Goal: Task Accomplishment & Management: Complete application form

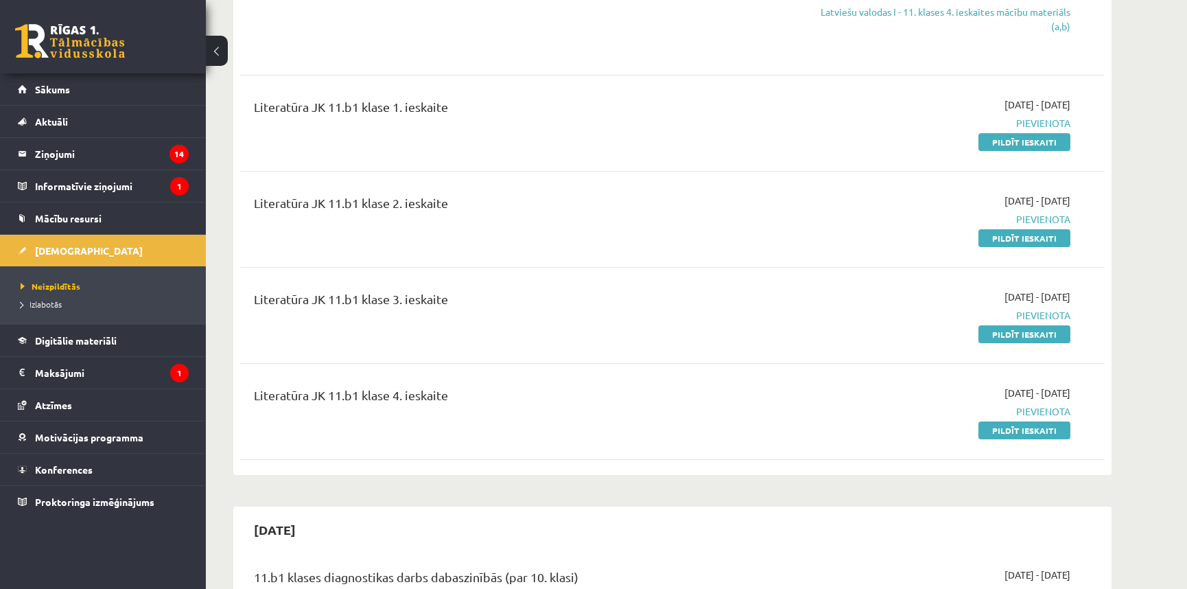
scroll to position [1430, 0]
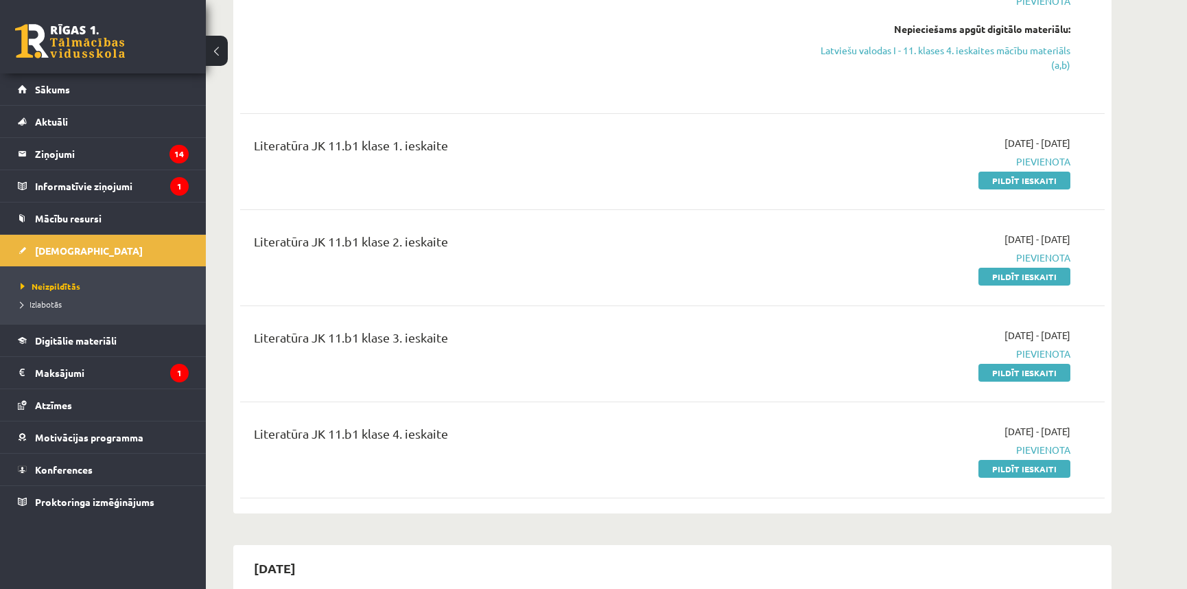
drag, startPoint x: 1026, startPoint y: 192, endPoint x: 636, endPoint y: 63, distance: 410.4
click at [1026, 189] on link "Pildīt ieskaiti" at bounding box center [1024, 180] width 92 height 18
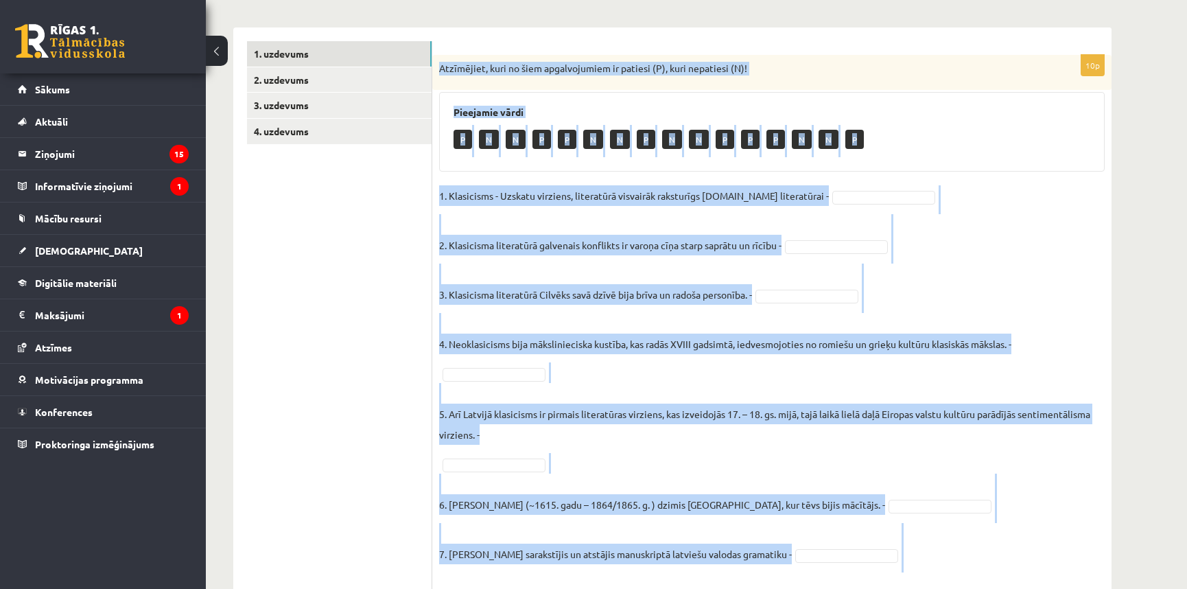
scroll to position [405, 0]
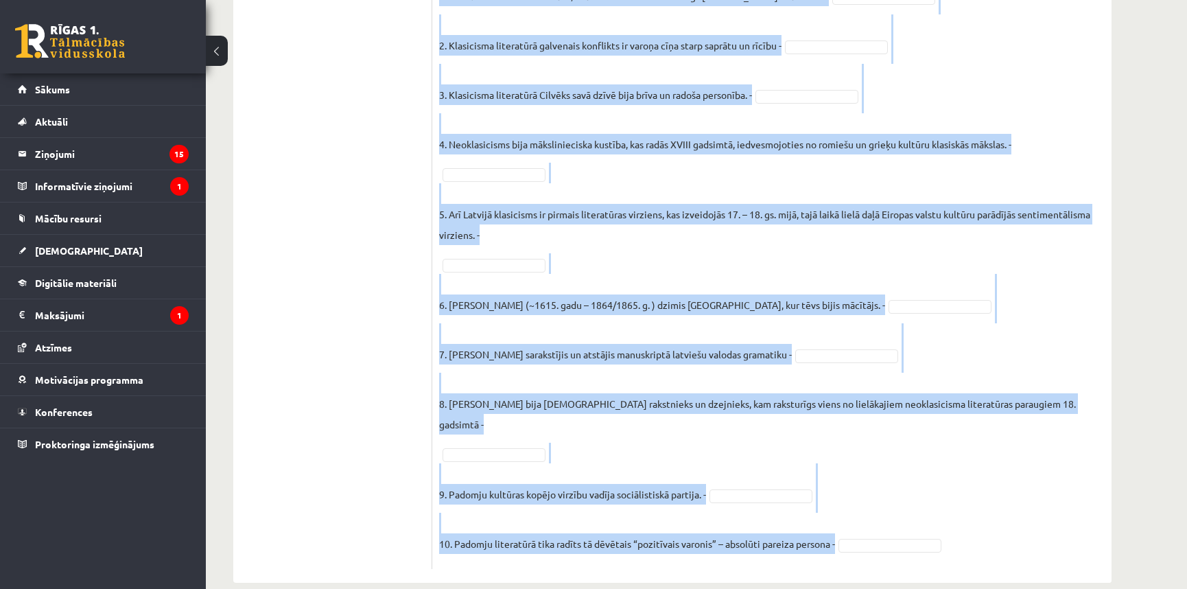
drag, startPoint x: 438, startPoint y: 106, endPoint x: 947, endPoint y: 540, distance: 668.6
click at [947, 540] on div "10p Atzīmējiet, kuri no šiem apgalvojumiem ir patiesi (P), kuri nepatiesi (N)! …" at bounding box center [771, 211] width 679 height 713
copy div "Loremipsum, dolo si amet consecteturad el seddoei (T), inci utlaboree (D)! Magn…"
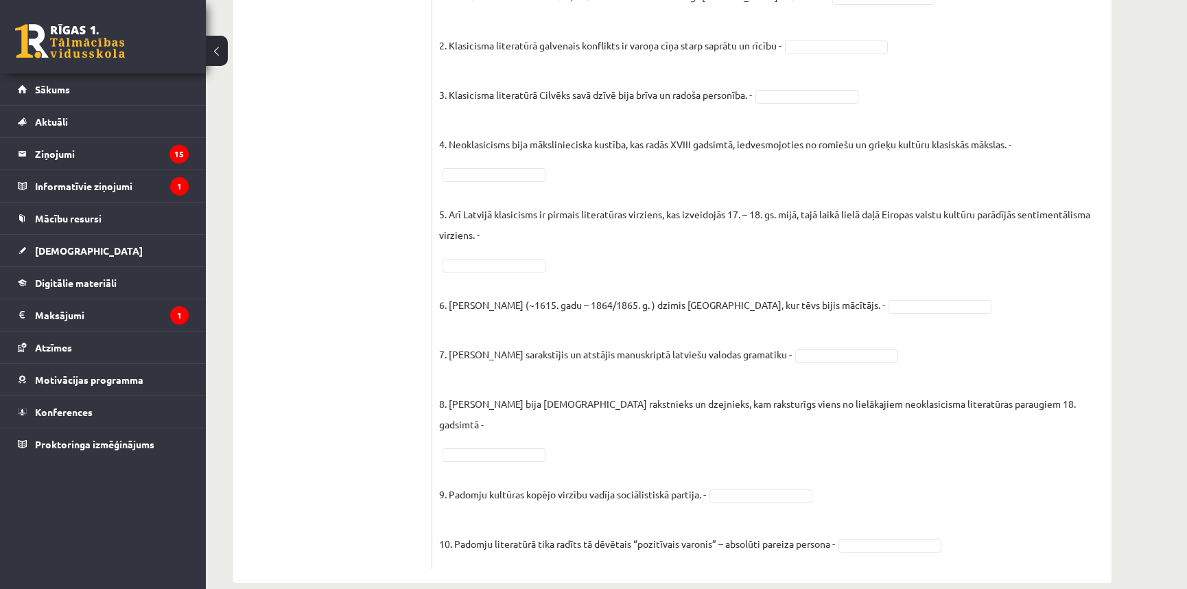
click at [357, 181] on ul "1. uzdevums 2. uzdevums 3. uzdevums 4. uzdevums" at bounding box center [339, 205] width 185 height 727
click at [851, 296] on fieldset "1. Klasicisms - Uzskatu virziens, literatūrā visvairāk raksturīgs 17.gs literat…" at bounding box center [771, 274] width 665 height 576
drag, startPoint x: 822, startPoint y: 417, endPoint x: 791, endPoint y: 298, distance: 122.8
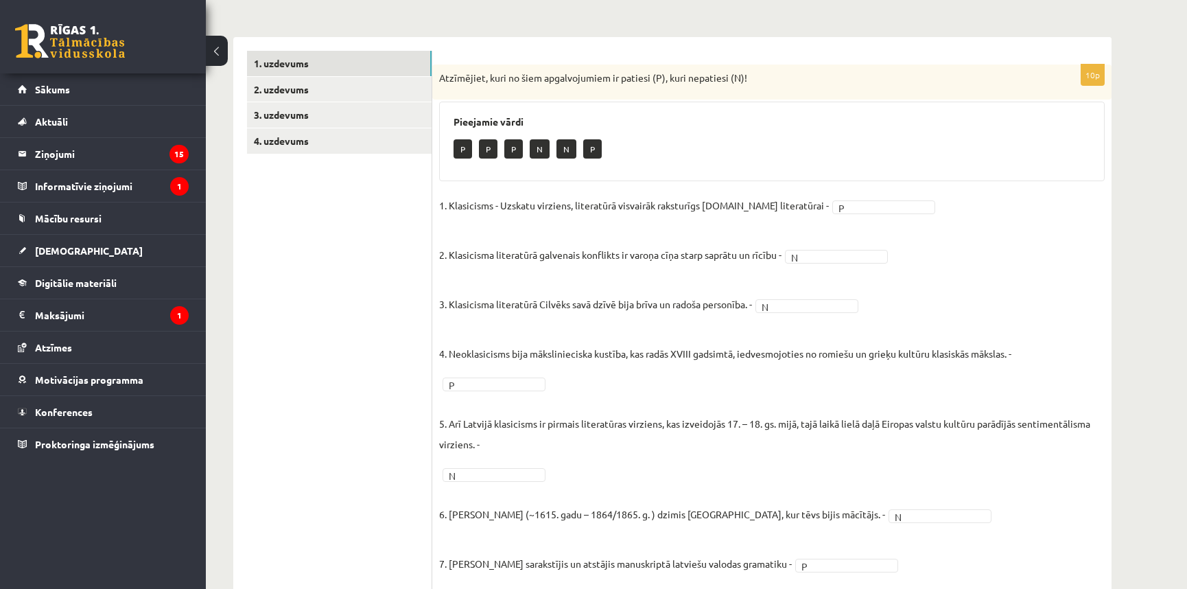
scroll to position [0, 0]
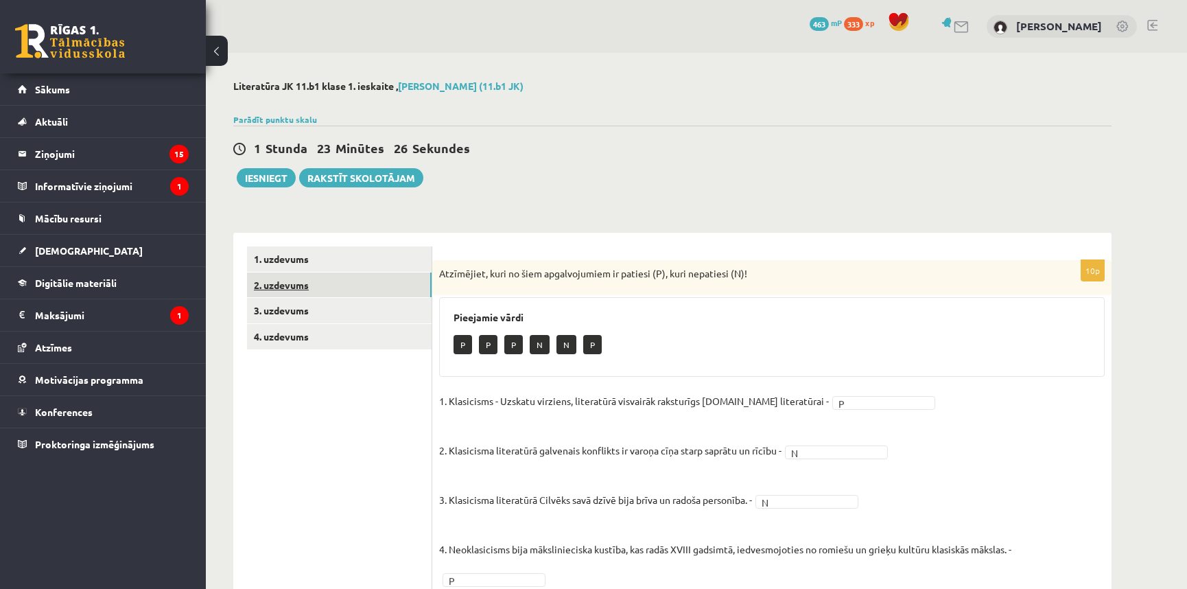
click at [285, 283] on link "2. uzdevums" at bounding box center [339, 284] width 185 height 25
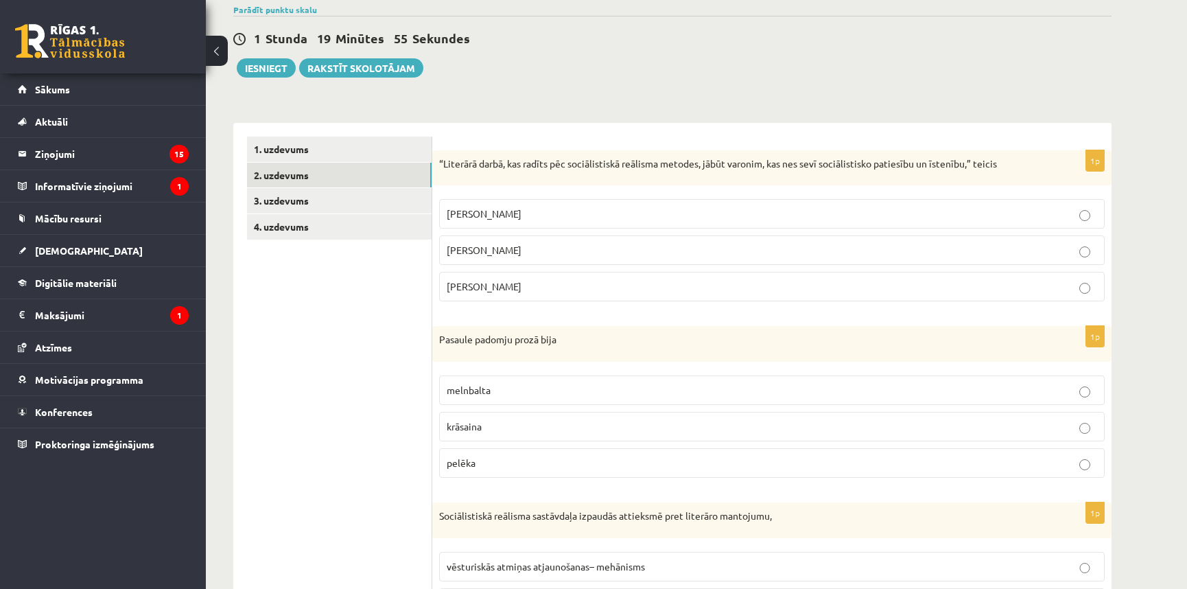
scroll to position [166, 0]
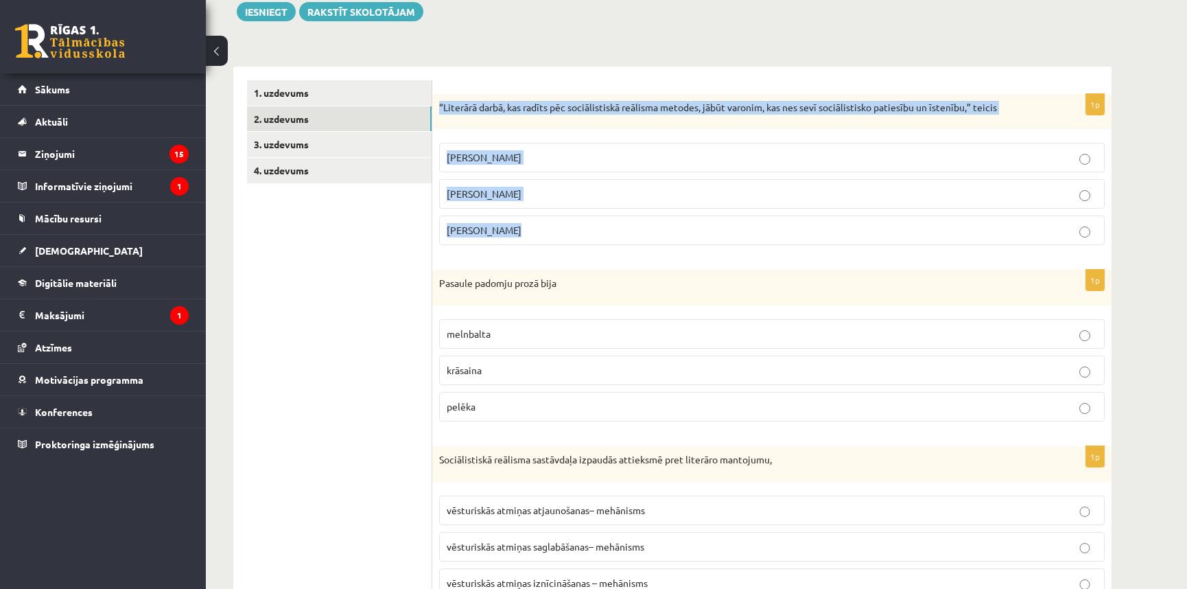
drag, startPoint x: 439, startPoint y: 107, endPoint x: 585, endPoint y: 221, distance: 185.2
click at [585, 221] on div "1p “Literārā darbā, kas radīts pēc sociālistiskā reālisma metodes, jābūt varoni…" at bounding box center [771, 175] width 679 height 163
copy div "“Literārā darbā, kas radīts pēc sociālistiskā reālisma metodes, jābūt varonim, …"
click at [523, 239] on label "Andrejs Upīts" at bounding box center [771, 229] width 665 height 29
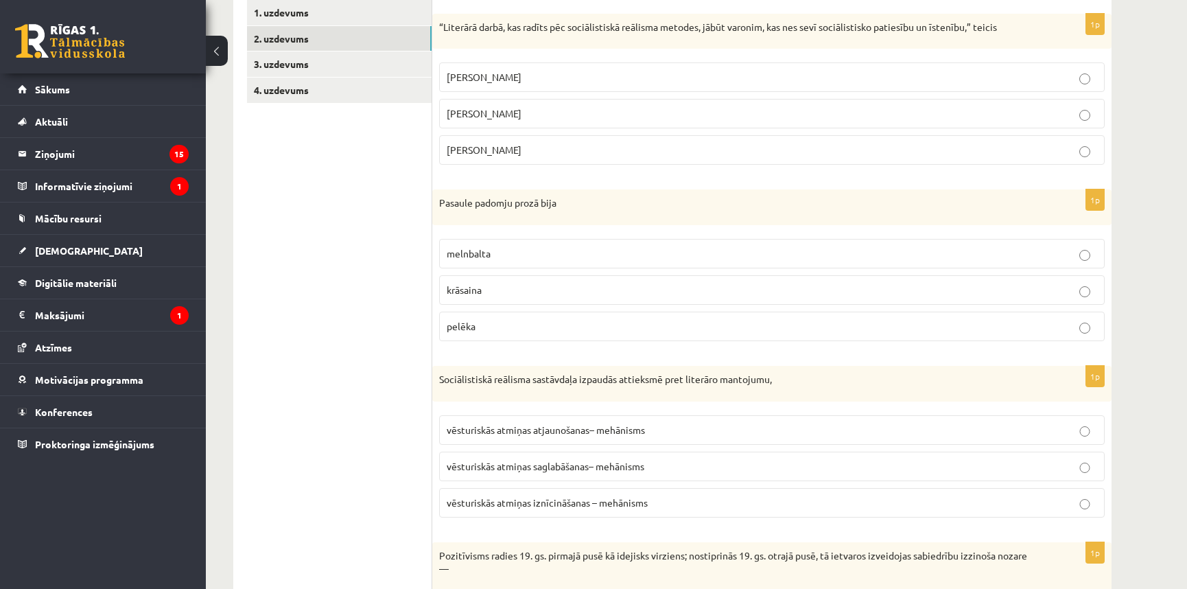
scroll to position [249, 0]
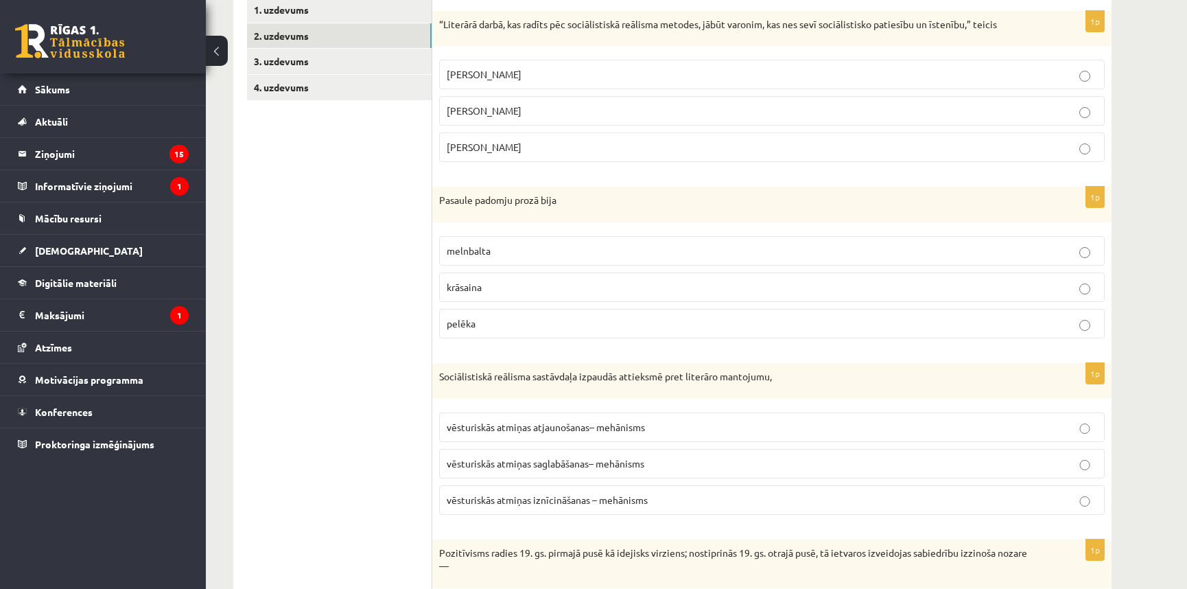
drag, startPoint x: 425, startPoint y: 188, endPoint x: 497, endPoint y: 287, distance: 122.4
drag, startPoint x: 435, startPoint y: 200, endPoint x: 482, endPoint y: 308, distance: 118.3
click at [482, 308] on div "1p Pasaule padomju prozā bija melnbalta krāsaina pelēka" at bounding box center [771, 268] width 679 height 163
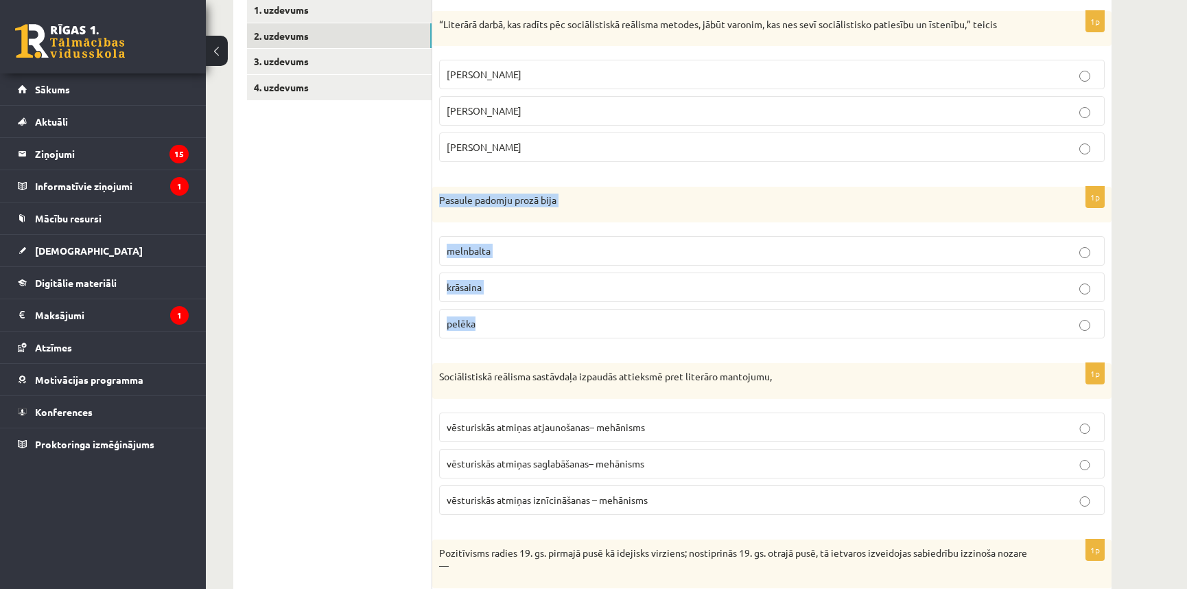
copy div "Pasaule padomju prozā bija melnbalta krāsaina pelēka"
click at [532, 252] on p "melnbalta" at bounding box center [772, 251] width 650 height 14
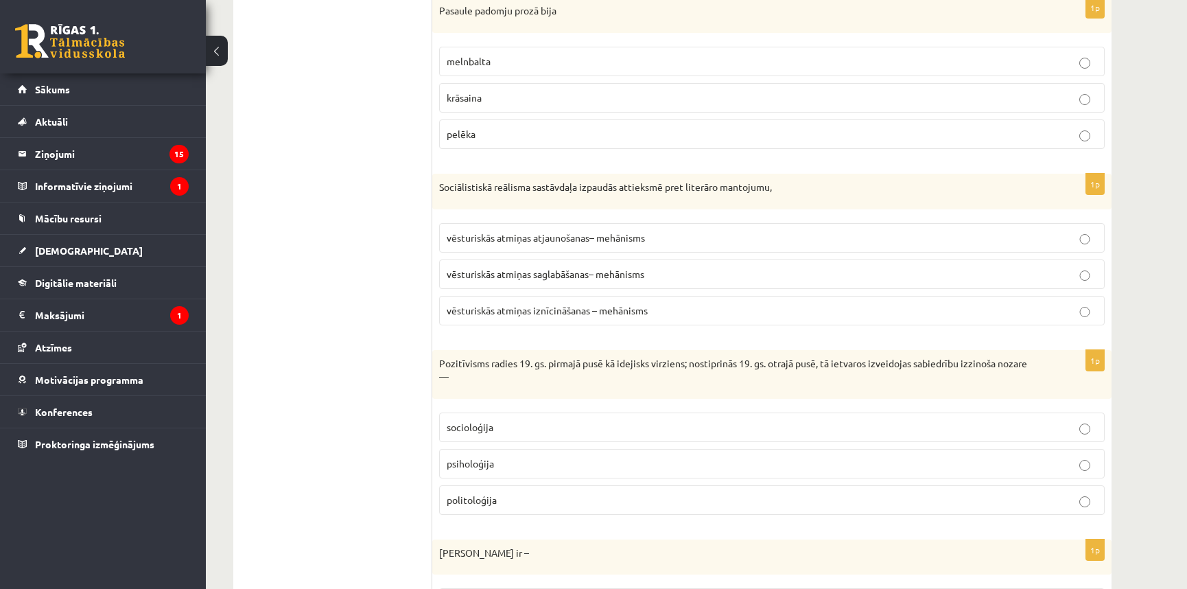
scroll to position [499, 0]
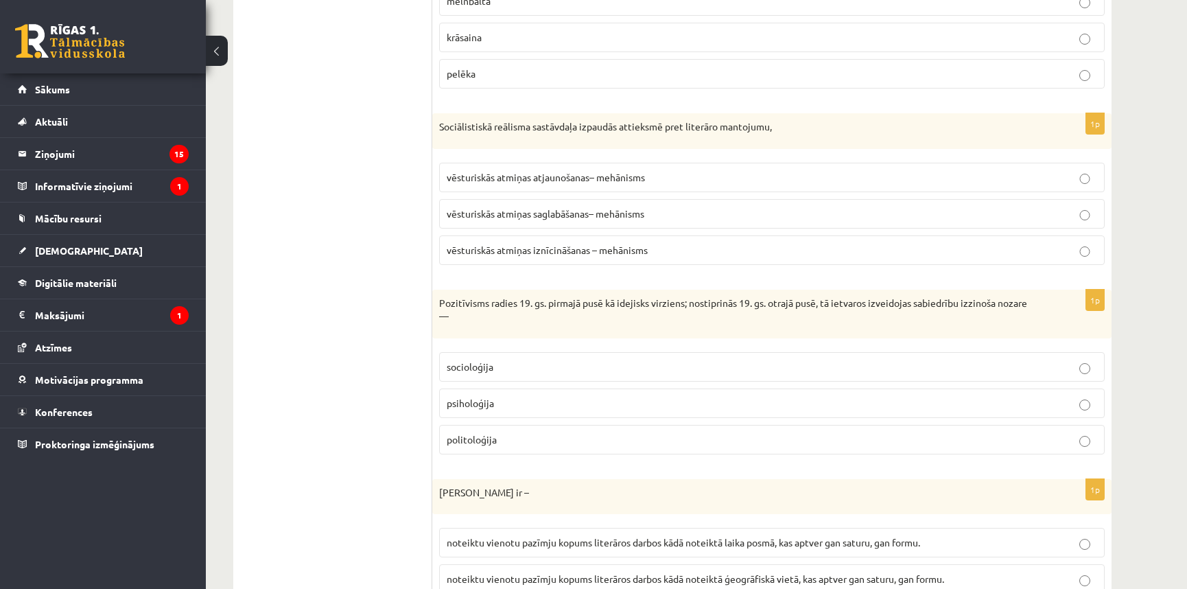
drag, startPoint x: 435, startPoint y: 127, endPoint x: 543, endPoint y: 222, distance: 143.8
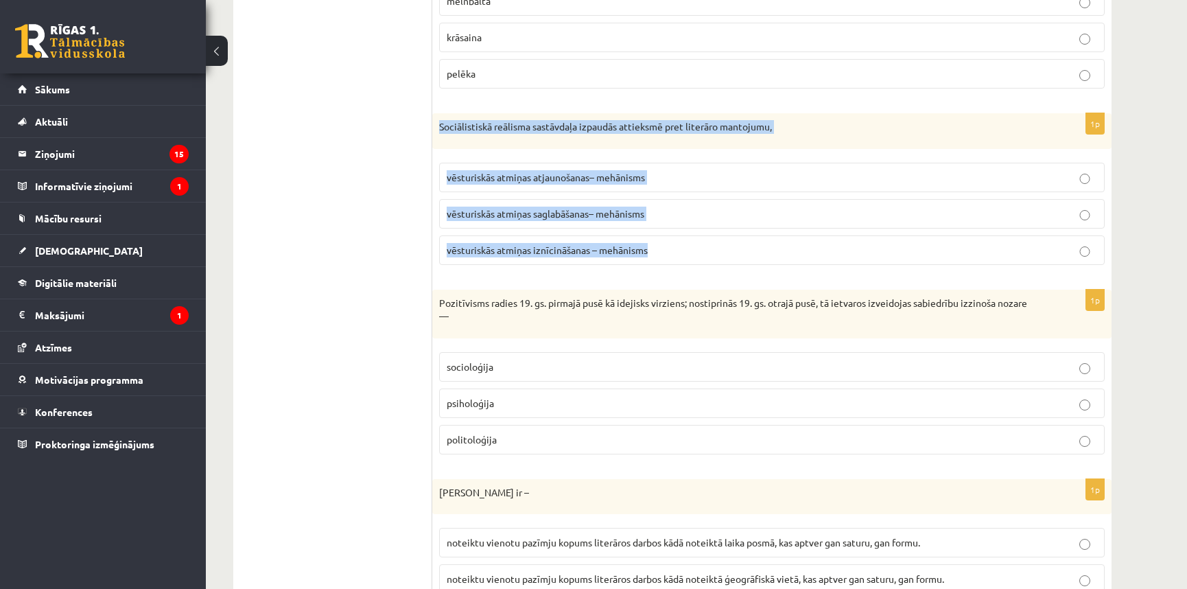
drag, startPoint x: 437, startPoint y: 124, endPoint x: 654, endPoint y: 241, distance: 247.1
click at [654, 241] on div "1p Sociālistiskā reālisma sastāvdaļa izpaudās attieksmē pret literāro mantojumu…" at bounding box center [771, 194] width 679 height 163
copy div "Sociālistiskā reālisma sastāvdaļa izpaudās attieksmē pret literāro mantojumu, v…"
click at [672, 250] on p "vēsturiskās atmiņas iznīcināšanas – mehānisms" at bounding box center [772, 250] width 650 height 14
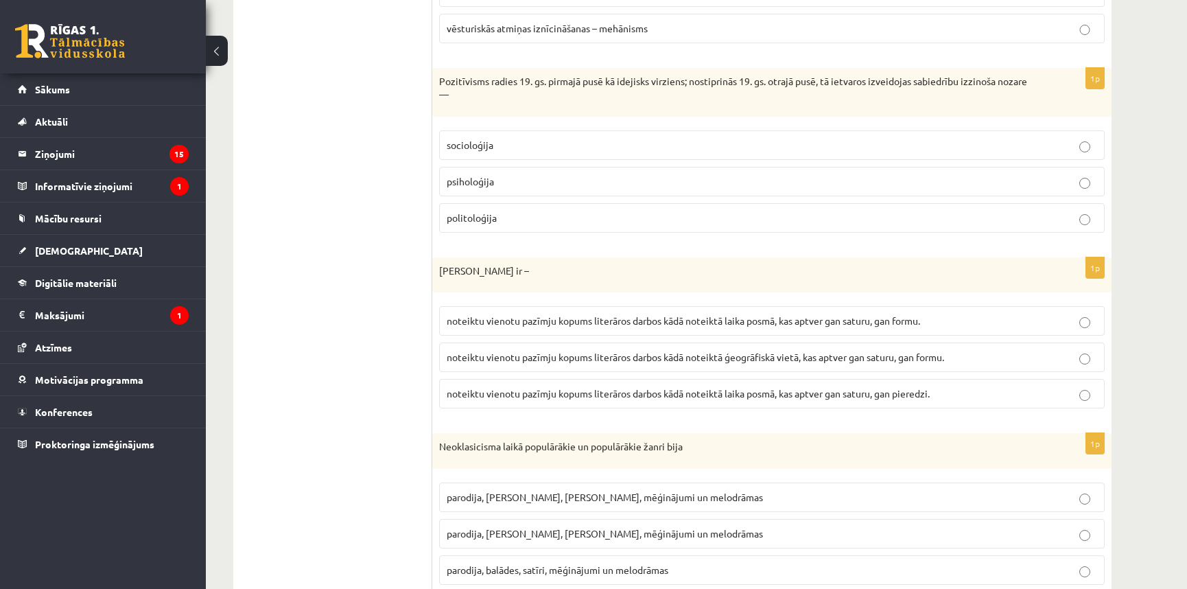
scroll to position [748, 0]
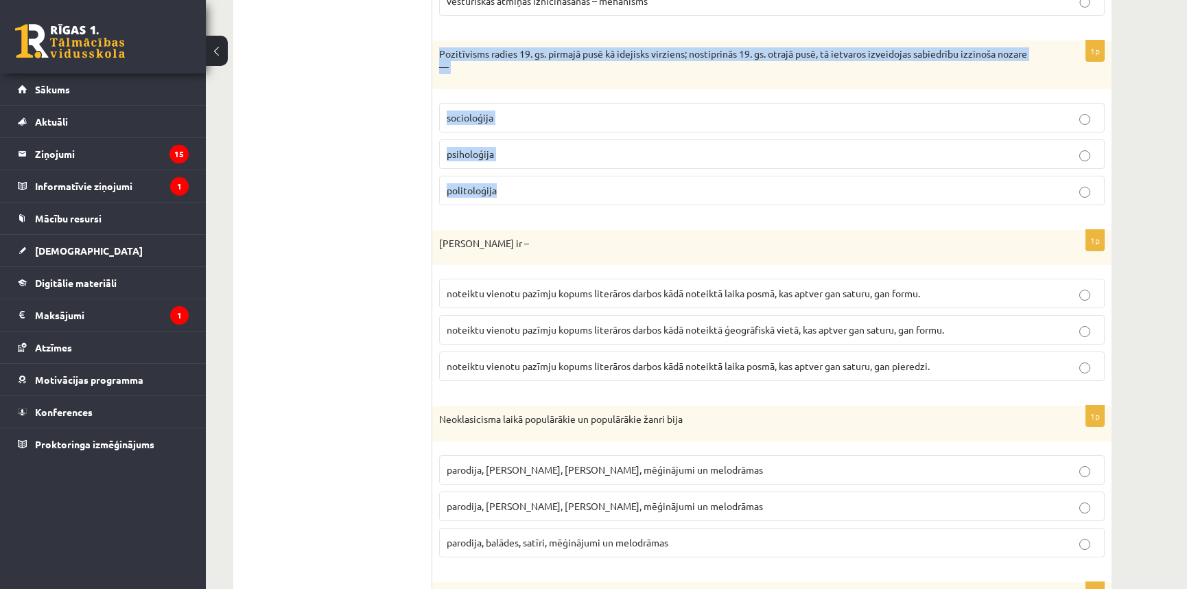
drag, startPoint x: 439, startPoint y: 47, endPoint x: 535, endPoint y: 178, distance: 161.9
click at [535, 178] on div "1p Pozitīvisms radies 19. gs. pirmajā pusē kā idejisks virziens; nostiprinās 19…" at bounding box center [771, 128] width 679 height 176
copy div "Pozitīvisms radies 19. gs. pirmajā pusē kā idejisks virziens; nostiprinās 19. g…"
click at [562, 123] on label "socioloģija" at bounding box center [771, 117] width 665 height 29
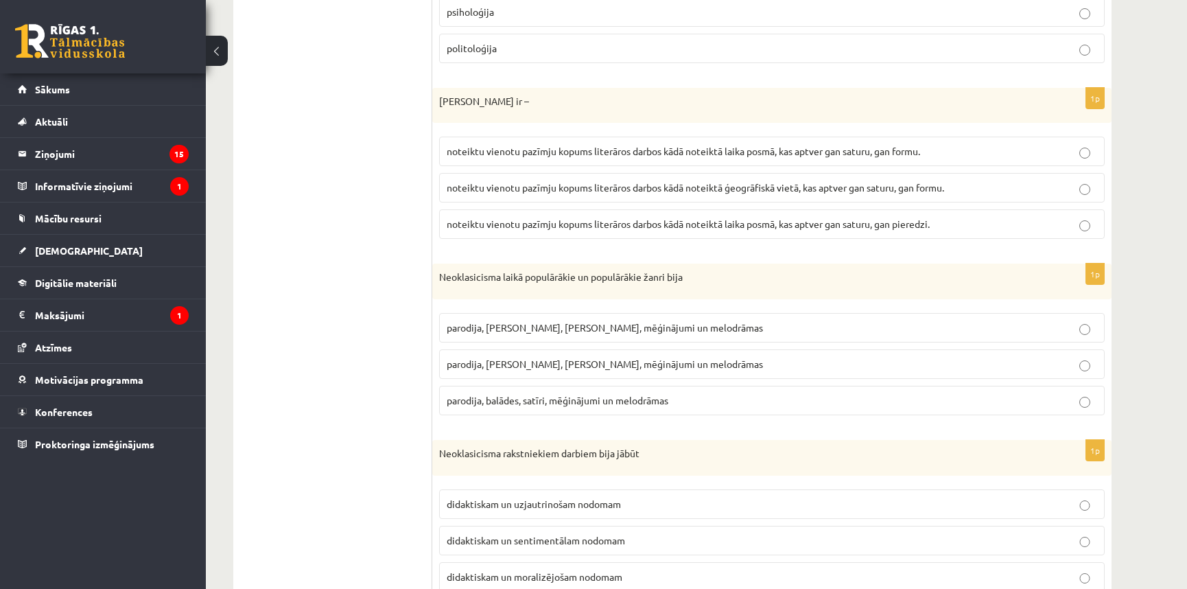
scroll to position [914, 0]
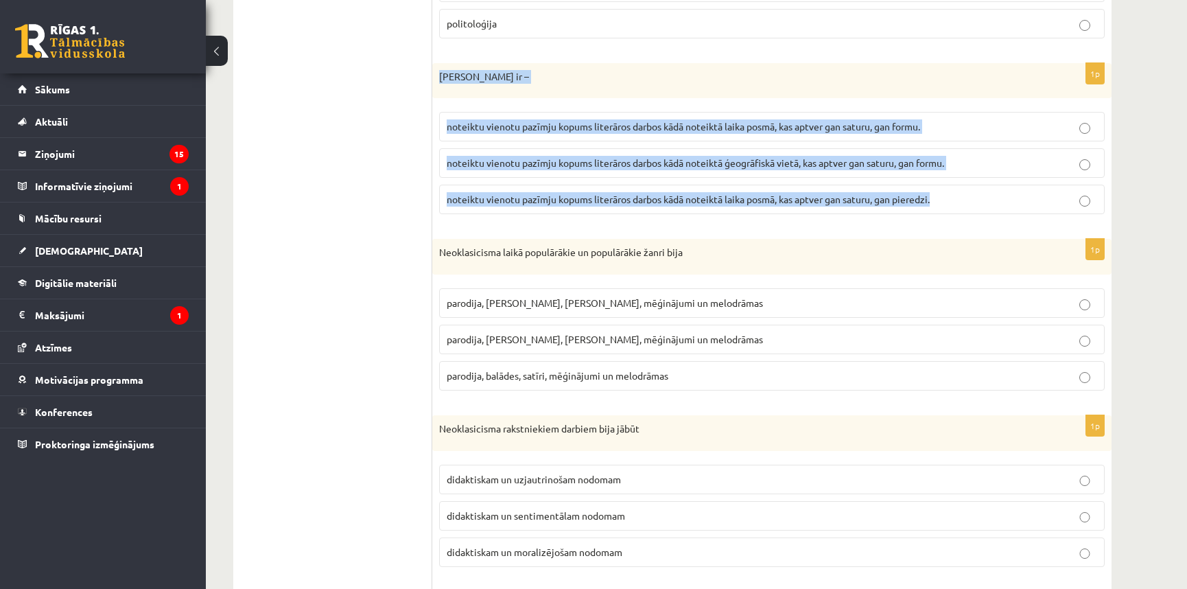
drag, startPoint x: 439, startPoint y: 71, endPoint x: 954, endPoint y: 182, distance: 526.3
click at [954, 182] on div "1p Literārs virziens ir – noteiktu vienotu pazīmju kopums literāros darbos kādā…" at bounding box center [771, 144] width 679 height 163
copy div "Literārs virziens ir – noteiktu vienotu pazīmju kopums literāros darbos kādā no…"
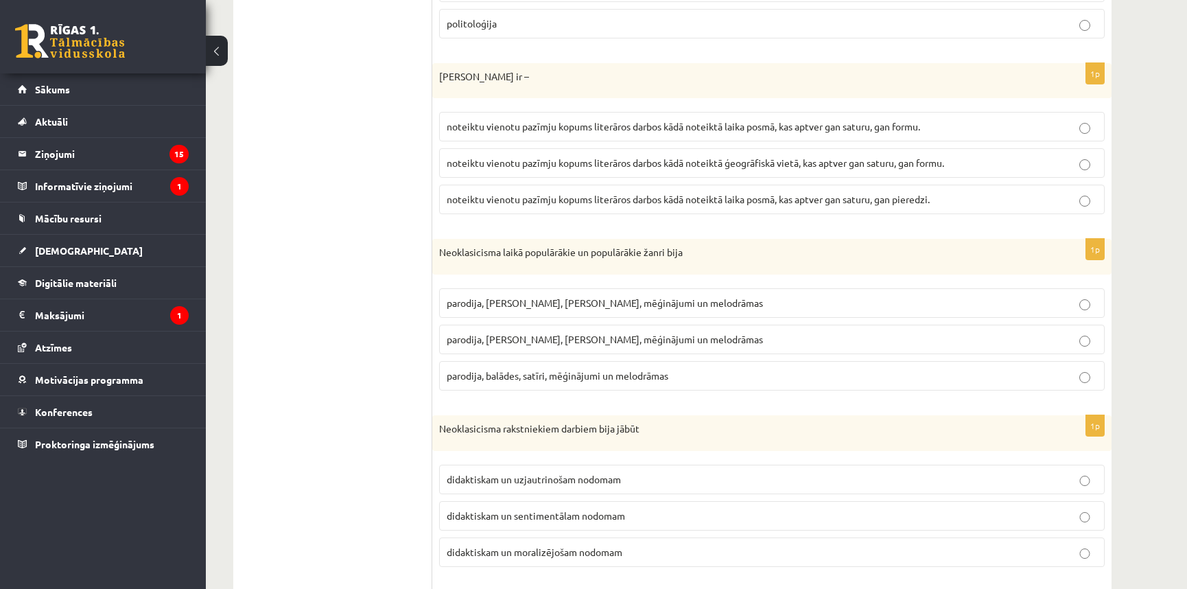
click at [373, 177] on ul "1. uzdevums 2. uzdevums 3. uzdevums 4. uzdevums" at bounding box center [339, 219] width 185 height 1774
click at [915, 123] on span "noteiktu vienotu pazīmju kopums literāros darbos kādā noteiktā laika posmā, kas…" at bounding box center [683, 126] width 473 height 12
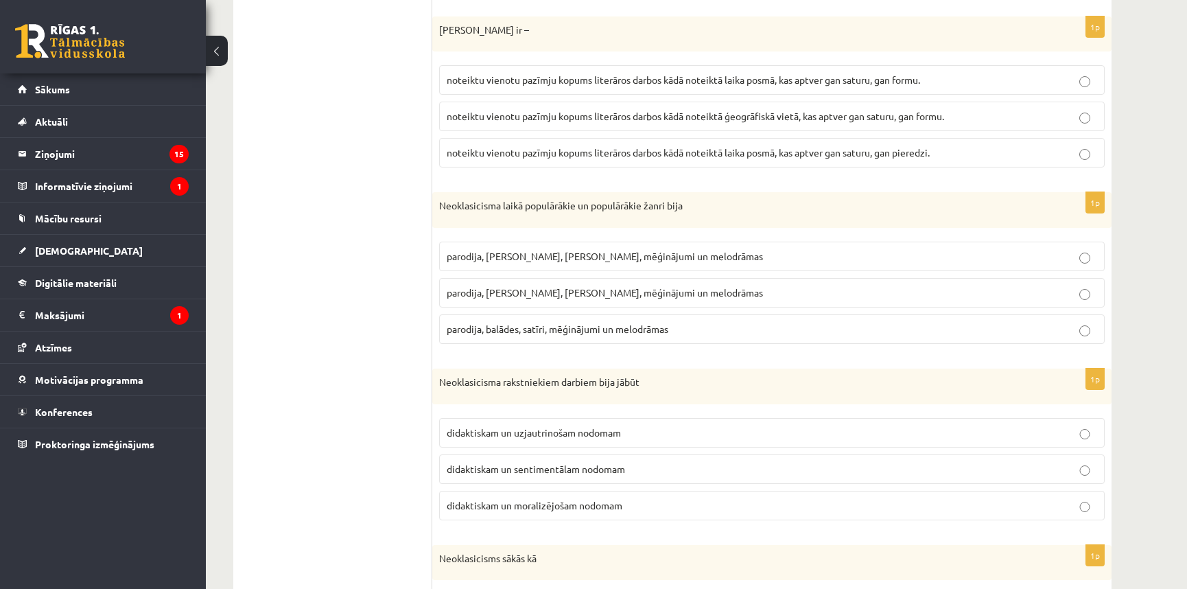
scroll to position [969, 0]
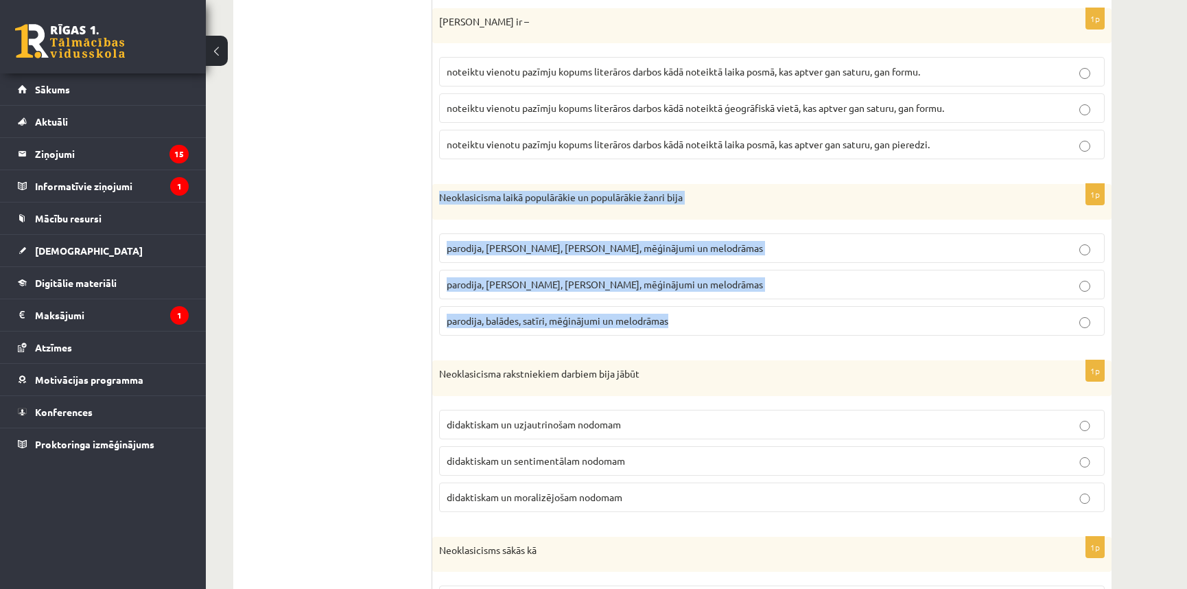
drag, startPoint x: 436, startPoint y: 197, endPoint x: 676, endPoint y: 305, distance: 263.1
click at [676, 306] on div "1p Neoklasicisma laikā populārākie un populārākie žanri bija parodija, fabulas,…" at bounding box center [771, 265] width 679 height 163
copy div "Neoklasicisma laikā populārākie un populārākie žanri bija parodija, fabulas, sa…"
click at [615, 284] on span "parodija, odas, satīri, mēģinājumi un melodrāmas" at bounding box center [605, 284] width 316 height 12
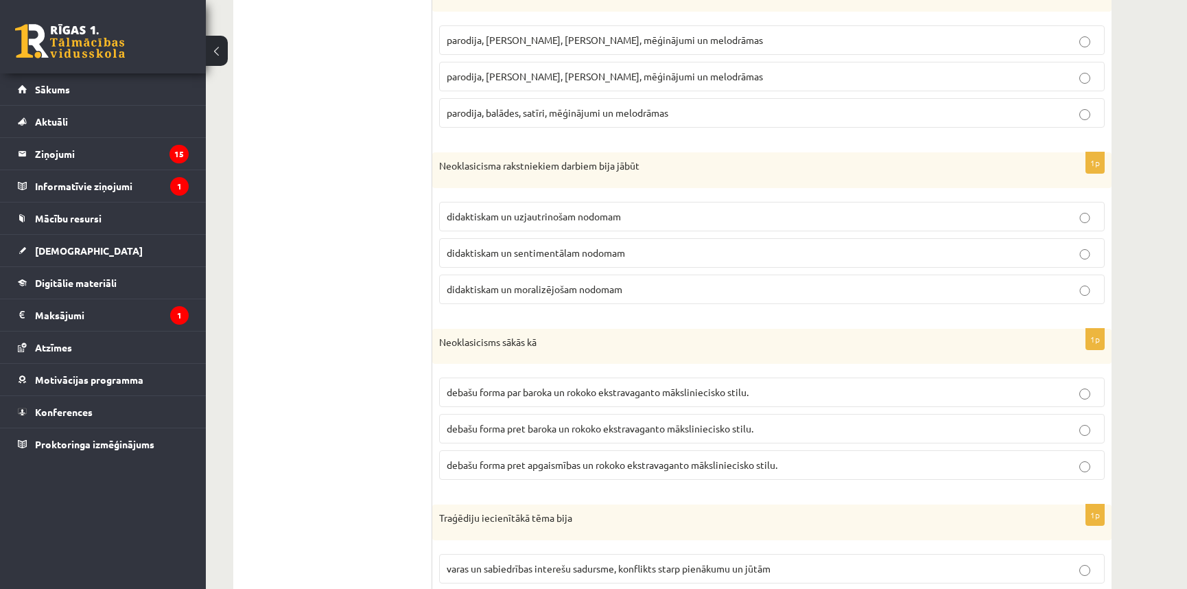
scroll to position [1219, 0]
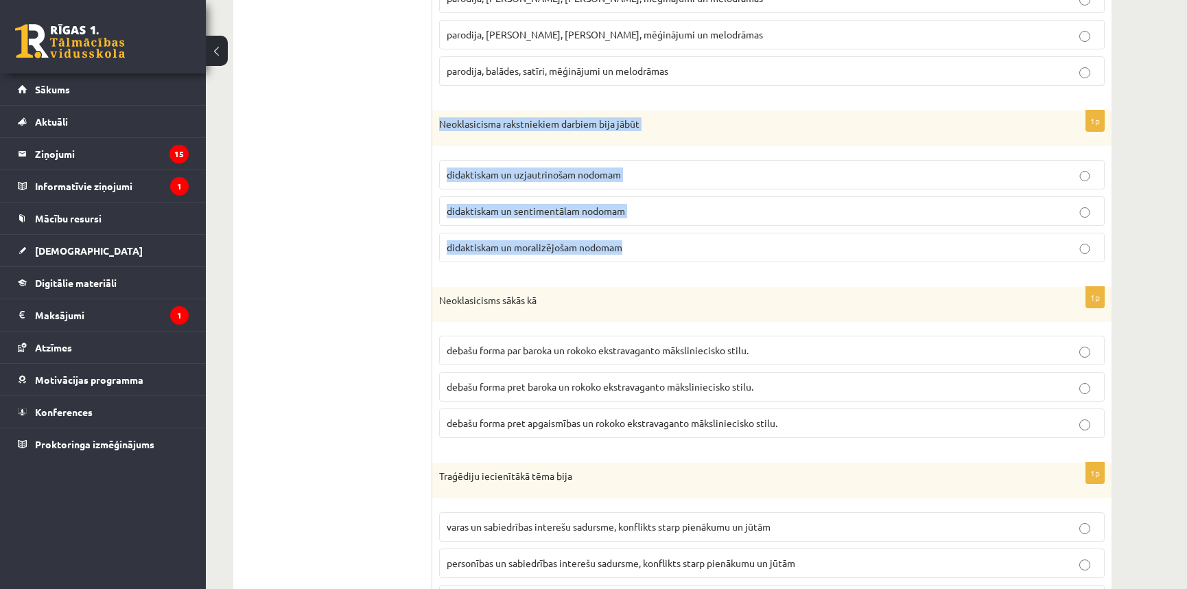
drag, startPoint x: 439, startPoint y: 117, endPoint x: 644, endPoint y: 229, distance: 233.6
click at [644, 229] on div "1p Neoklasicisma rakstniekiem darbiem bija jābūt didaktiskam un uzjautrinošam n…" at bounding box center [771, 191] width 679 height 163
copy div "Neoklasicisma rakstniekiem darbiem bija jābūt didaktiskam un uzjautrinošam nodo…"
click at [621, 253] on label "didaktiskam un moralizējošam nodomam" at bounding box center [771, 247] width 665 height 29
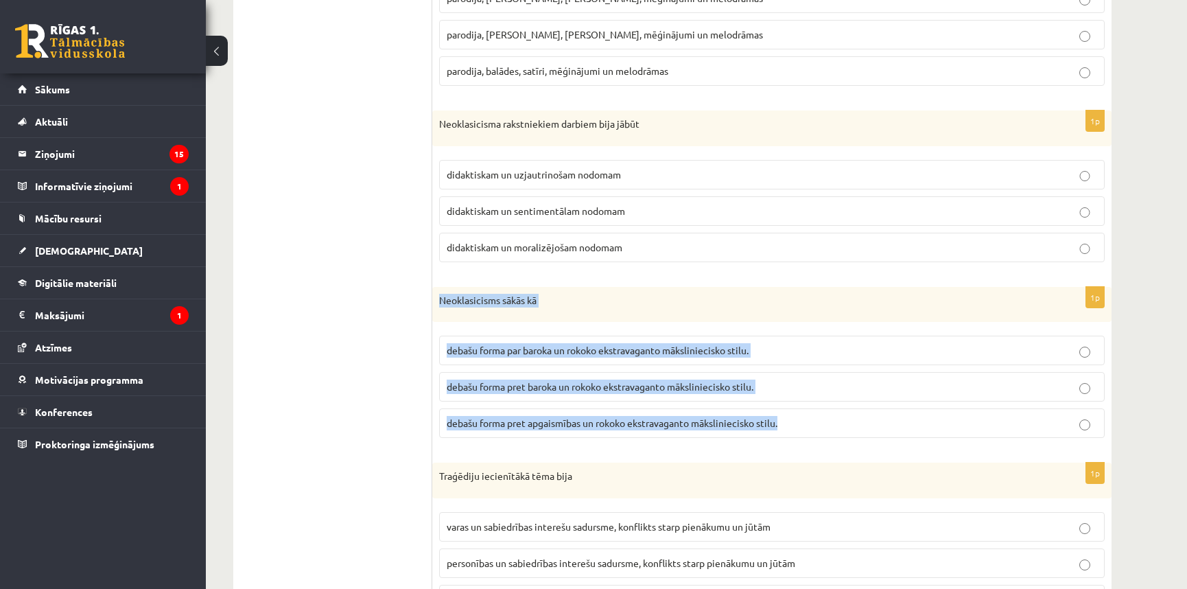
drag, startPoint x: 438, startPoint y: 298, endPoint x: 785, endPoint y: 429, distance: 371.9
click at [785, 429] on div "1p Neoklasicisms sākās kā debašu forma par baroka un rokoko ekstravaganto māksl…" at bounding box center [771, 368] width 679 height 163
copy div "Neoklasicisms sākās kā debašu forma par baroka un rokoko ekstravaganto mākslini…"
click at [785, 386] on p "debašu forma pret baroka un rokoko ekstravaganto māksliniecisko stilu." at bounding box center [772, 386] width 650 height 14
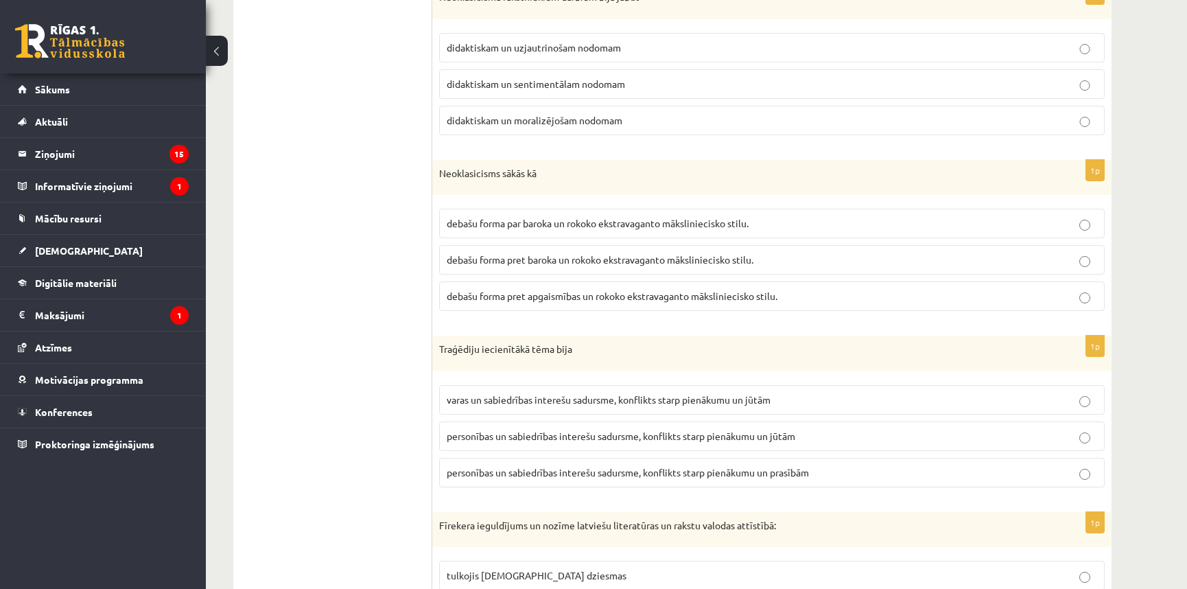
scroll to position [1468, 0]
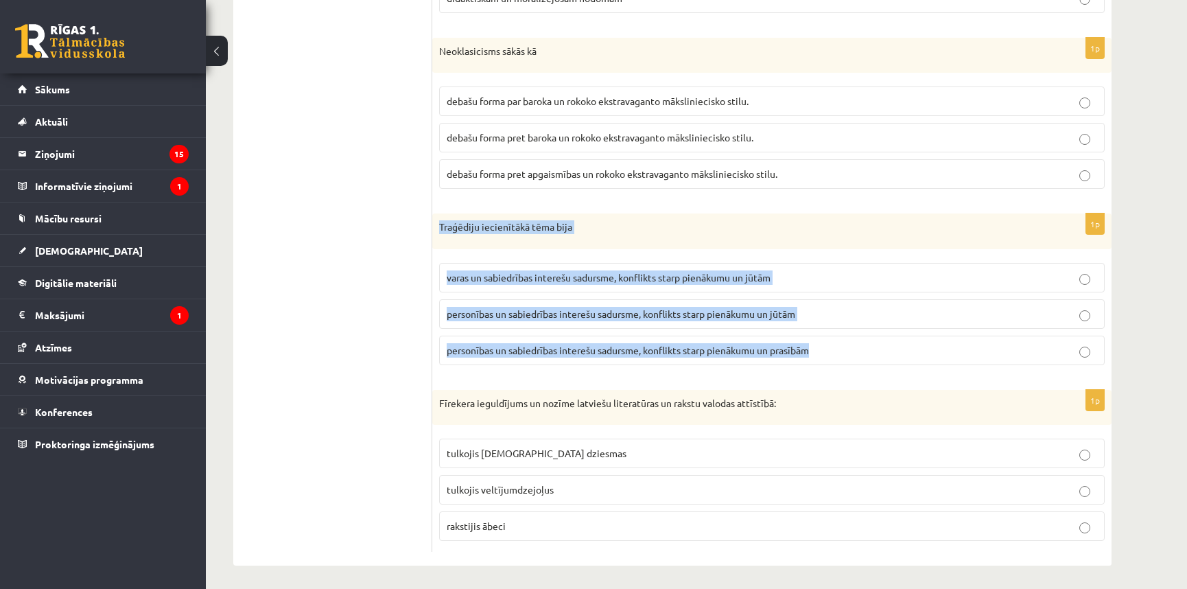
drag, startPoint x: 438, startPoint y: 223, endPoint x: 818, endPoint y: 335, distance: 396.8
click at [818, 335] on div "1p Traģēdiju iecienītākā tēma bija varas un sabiedrības interešu sadursme, konf…" at bounding box center [771, 294] width 679 height 163
click at [888, 307] on p "personības un sabiedrības interešu sadursme, konflikts starp pienākumu un jūtām" at bounding box center [772, 314] width 650 height 14
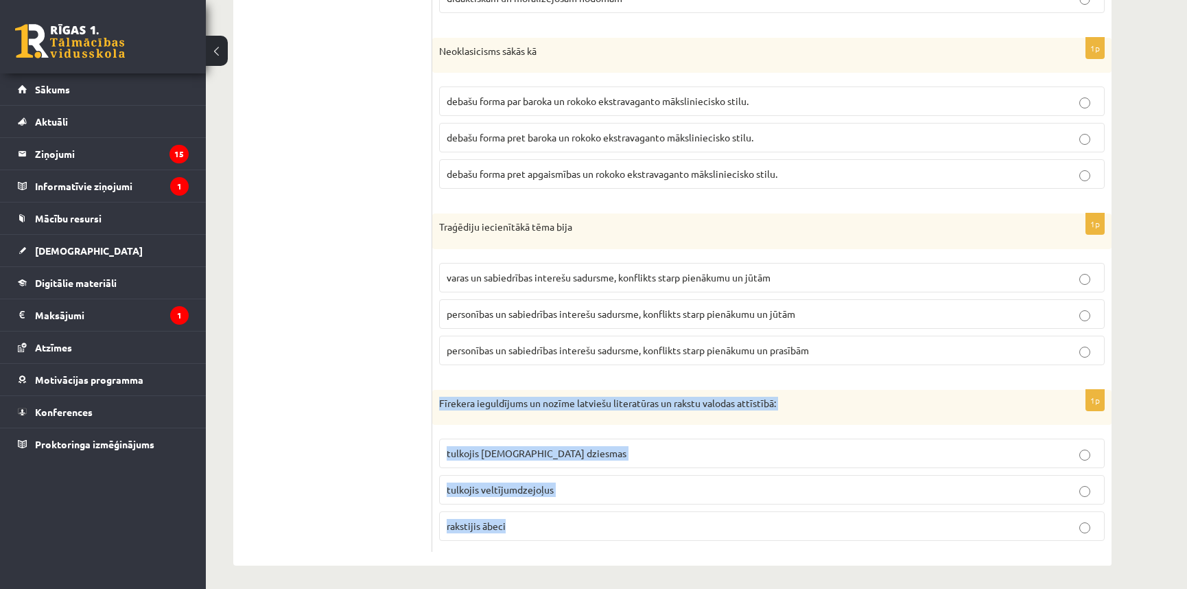
drag, startPoint x: 434, startPoint y: 402, endPoint x: 530, endPoint y: 519, distance: 150.6
click at [530, 519] on div "1p Fīrekera ieguldījums un nozīme latviešu literatūras un rakstu valodas attīst…" at bounding box center [771, 471] width 679 height 163
click at [604, 452] on p "tulkojis baznīcas dziesmas" at bounding box center [772, 453] width 650 height 14
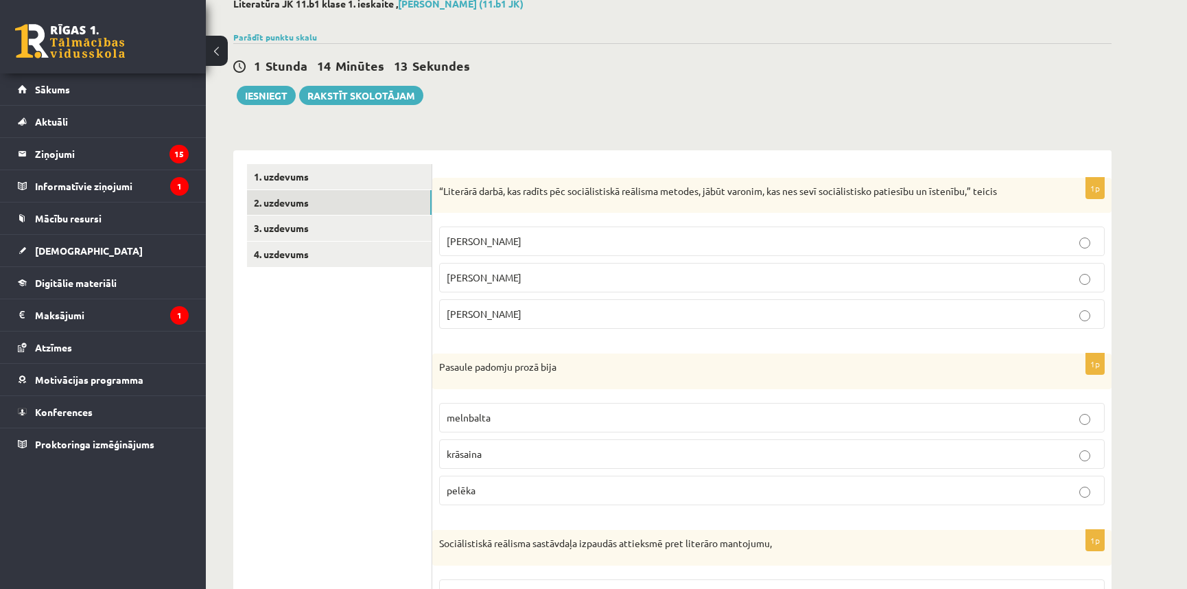
scroll to position [0, 0]
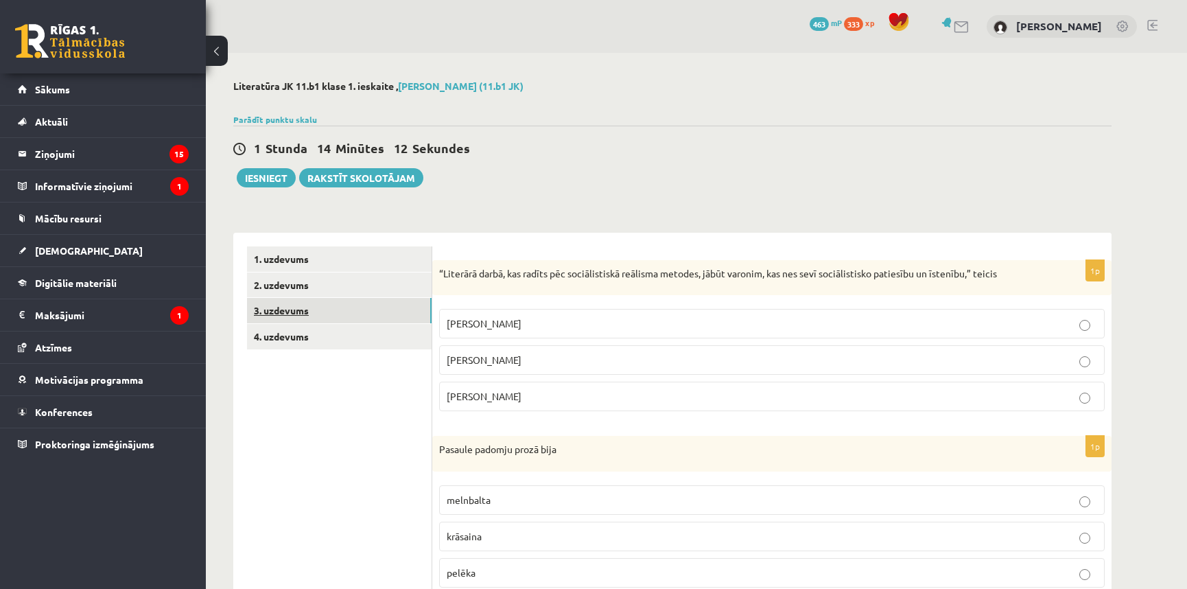
click at [300, 306] on link "3. uzdevums" at bounding box center [339, 310] width 185 height 25
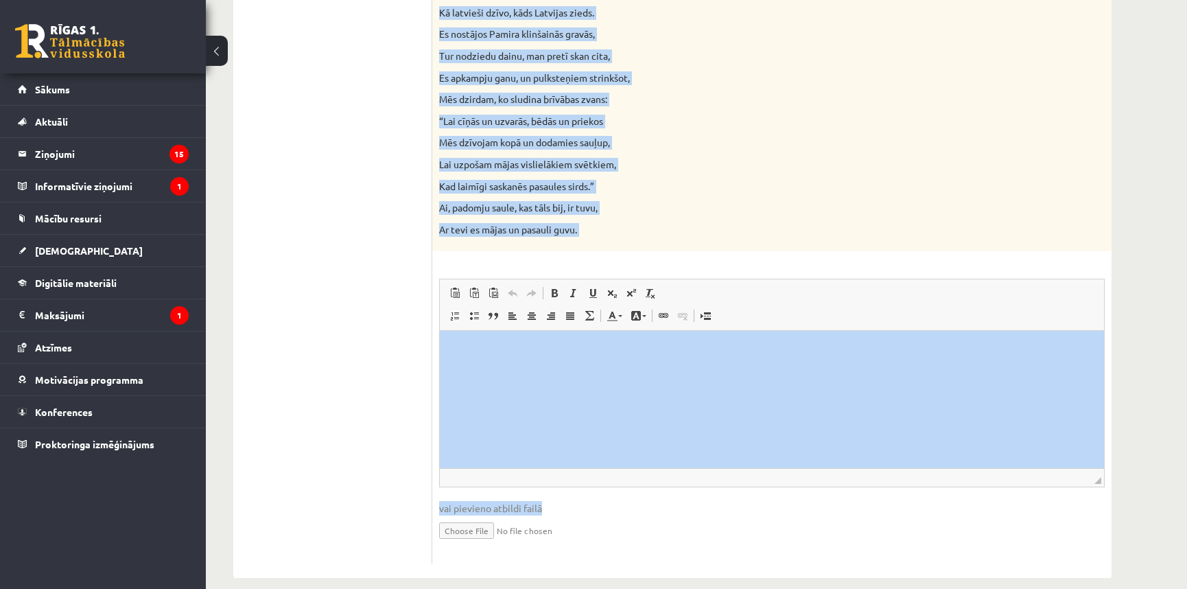
scroll to position [1331, 0]
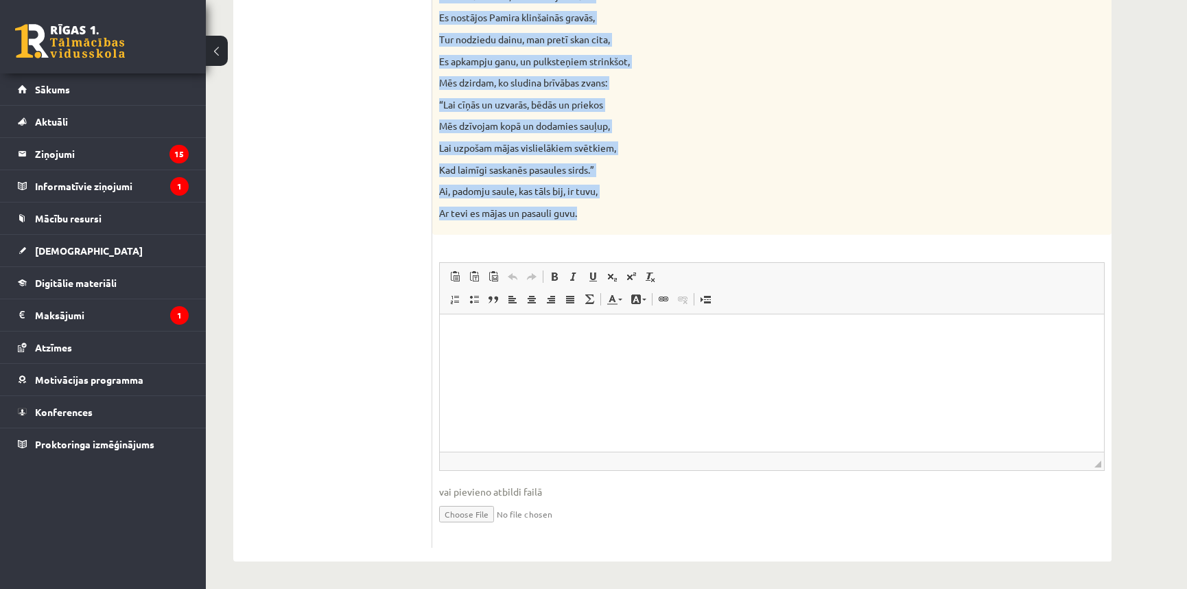
drag, startPoint x: 439, startPoint y: 272, endPoint x: 595, endPoint y: 220, distance: 164.4
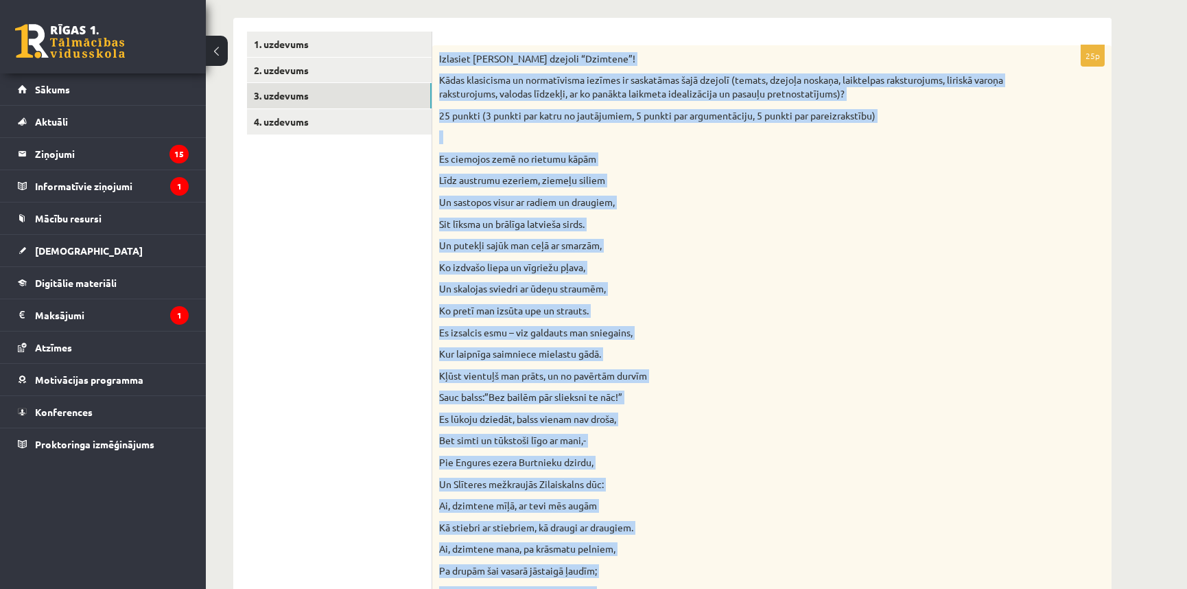
scroll to position [0, 0]
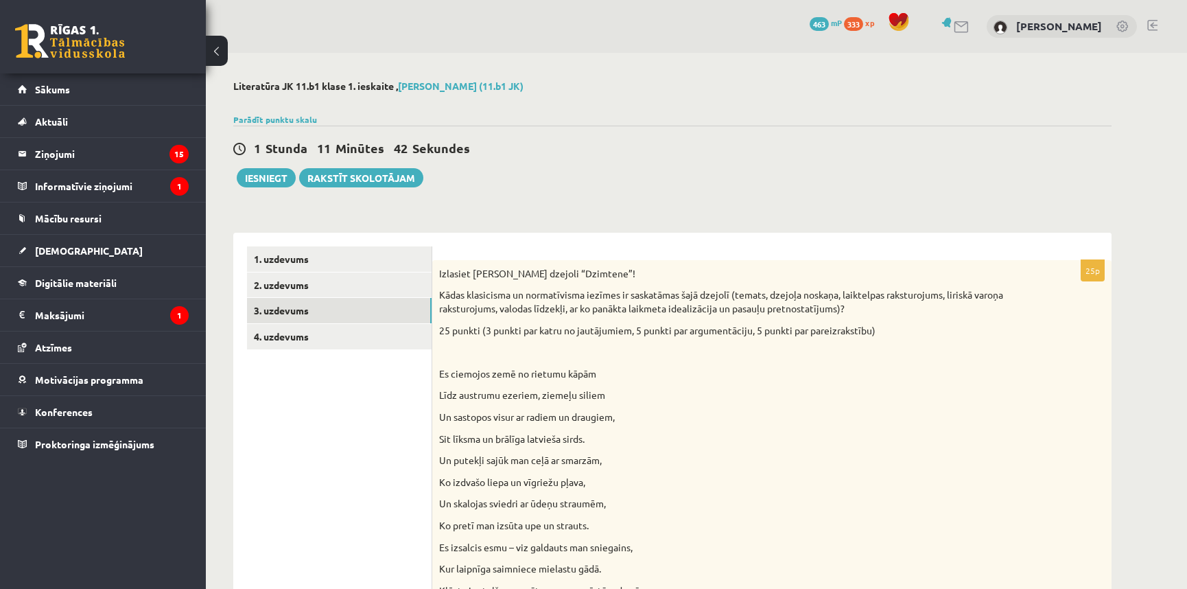
click at [314, 340] on link "4. uzdevums" at bounding box center [339, 336] width 185 height 25
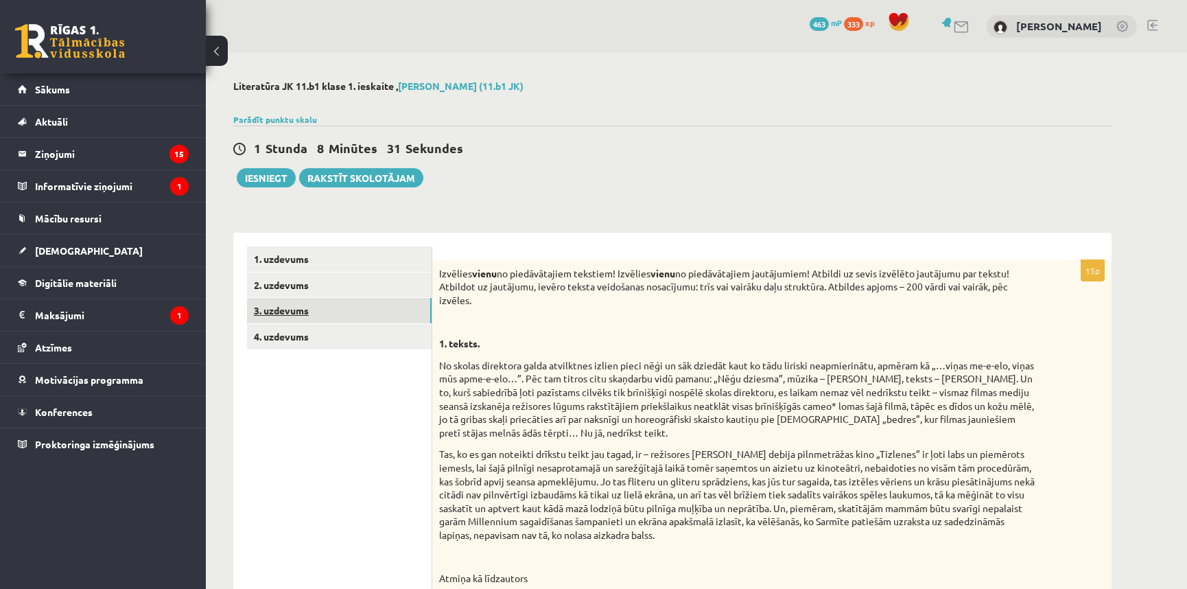
click at [372, 304] on link "3. uzdevums" at bounding box center [339, 310] width 185 height 25
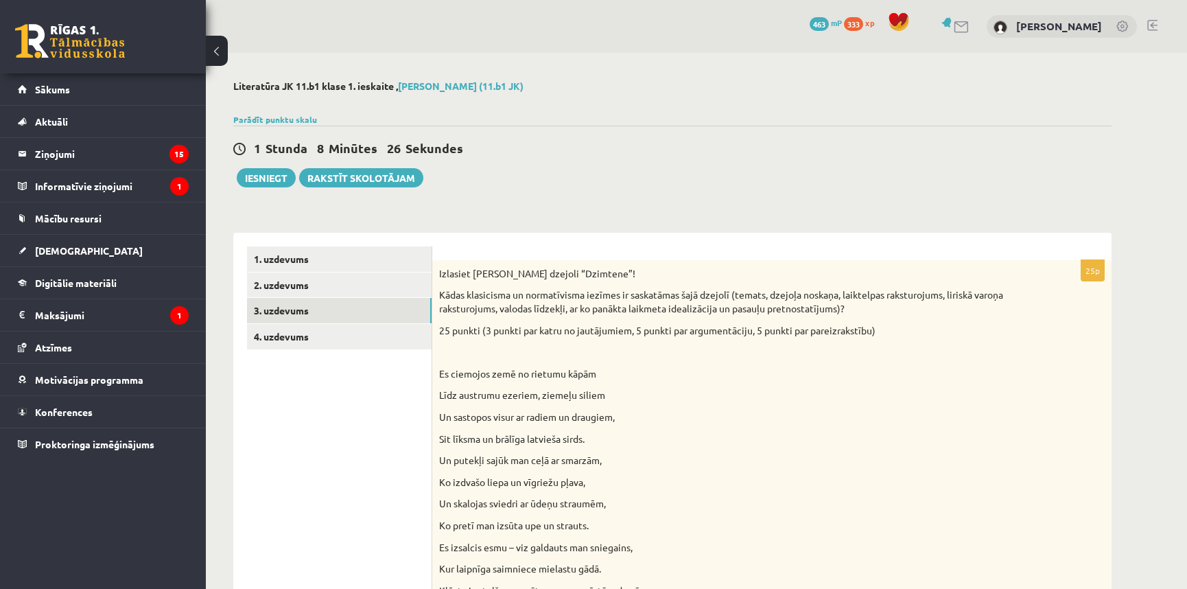
drag, startPoint x: 440, startPoint y: 274, endPoint x: 892, endPoint y: 330, distance: 454.8
click at [347, 342] on link "4. uzdevums" at bounding box center [339, 336] width 185 height 25
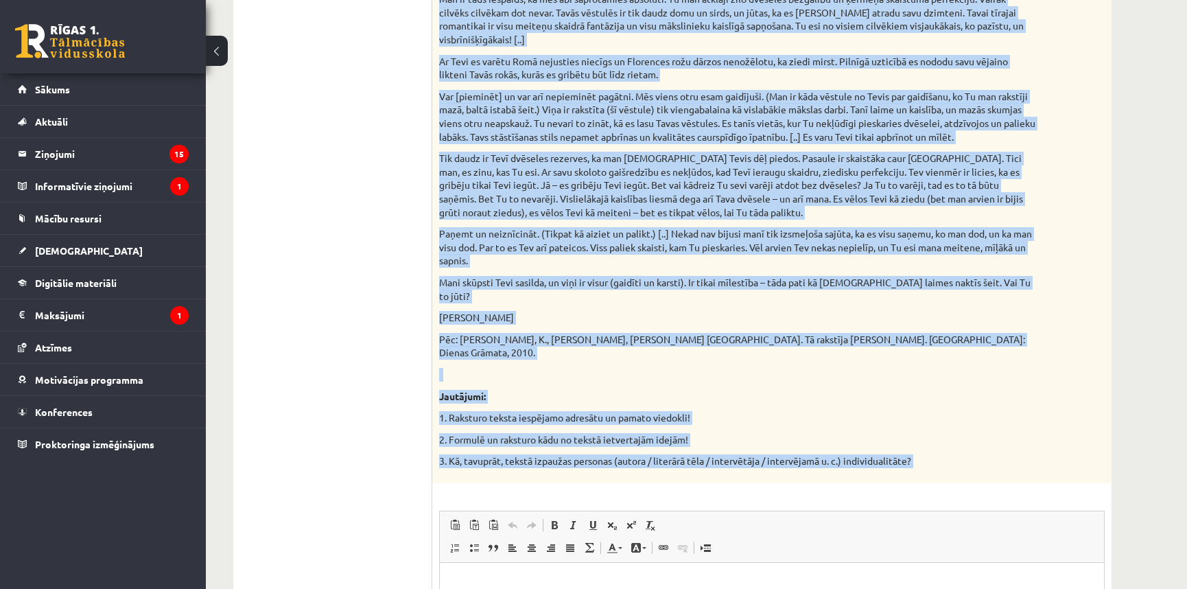
scroll to position [1257, 0]
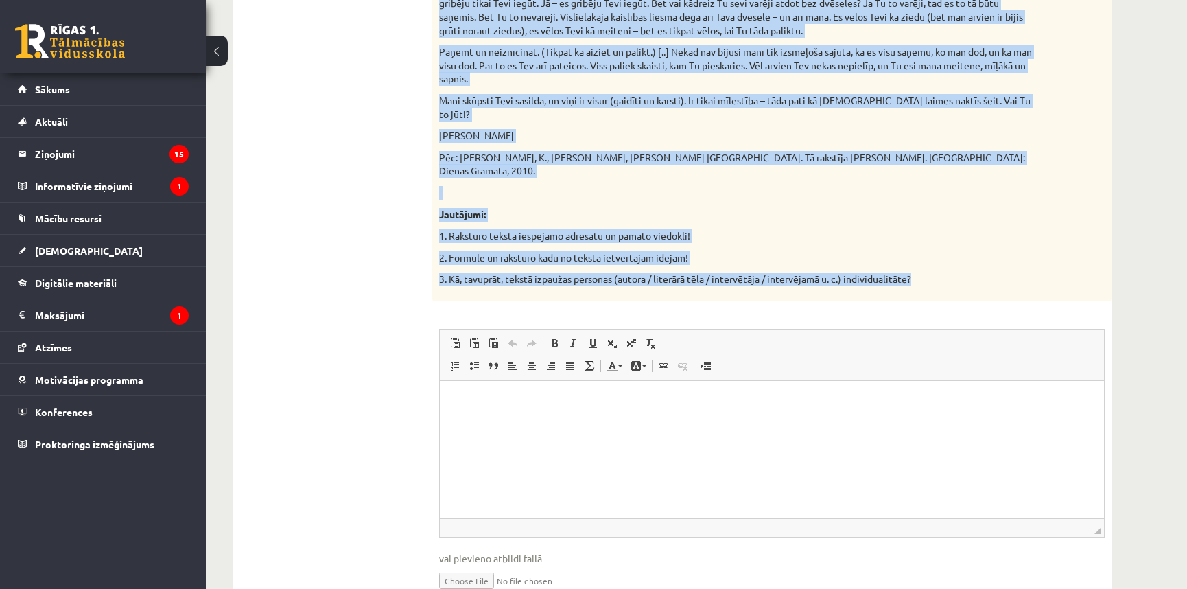
drag, startPoint x: 439, startPoint y: 274, endPoint x: 923, endPoint y: 259, distance: 483.9
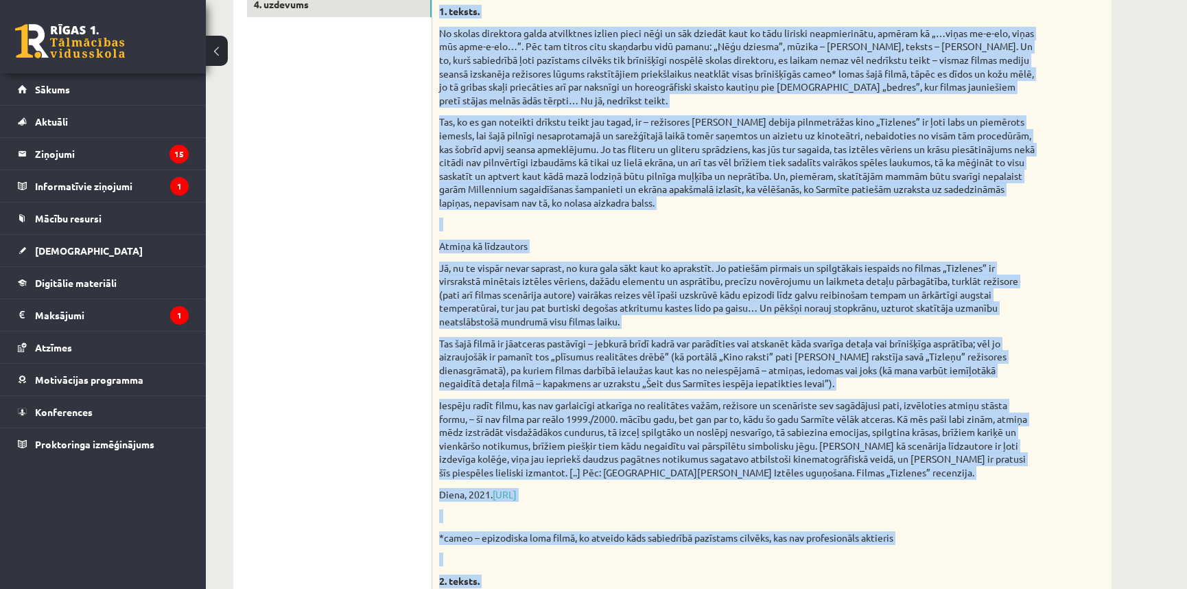
scroll to position [166, 0]
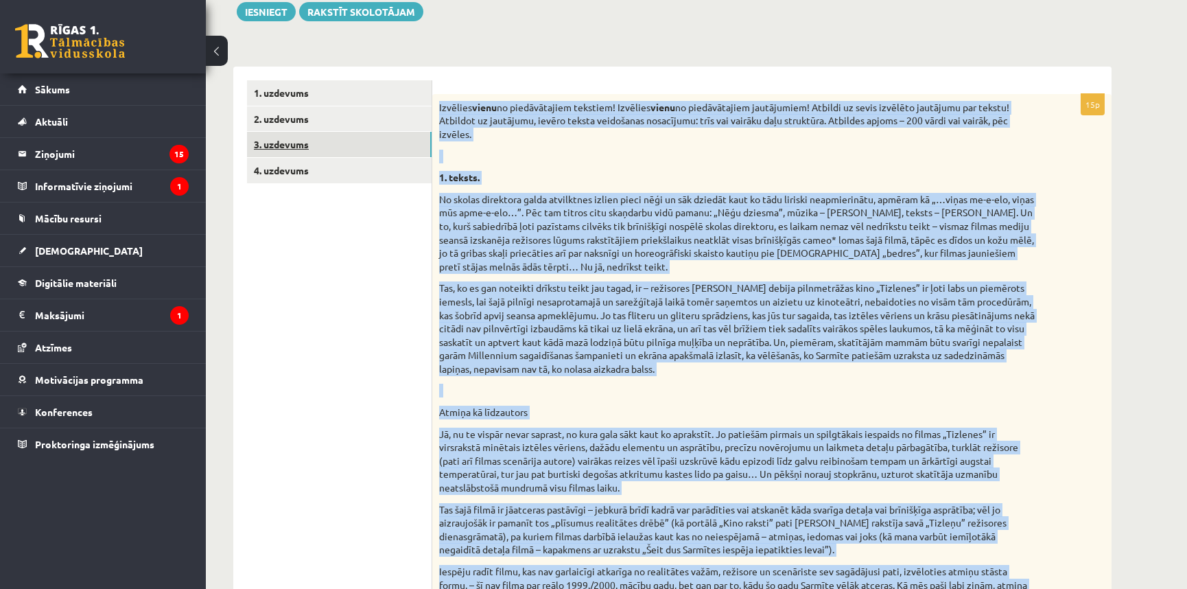
click at [283, 150] on link "3. uzdevums" at bounding box center [339, 144] width 185 height 25
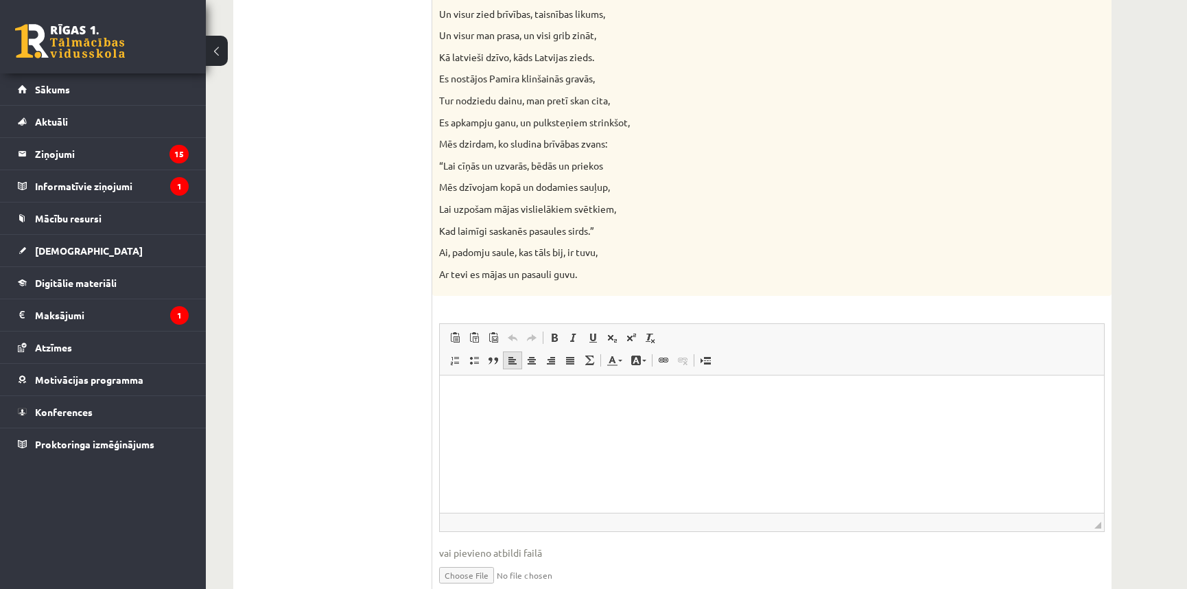
scroll to position [1331, 0]
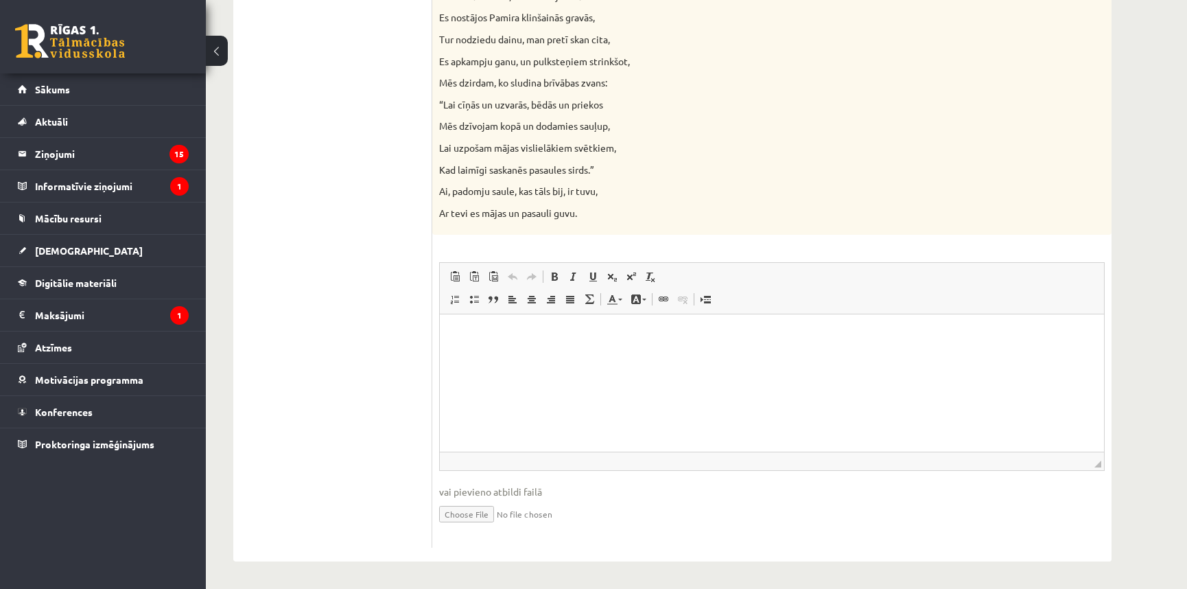
click at [474, 514] on input "file" at bounding box center [771, 513] width 665 height 28
type input "**********"
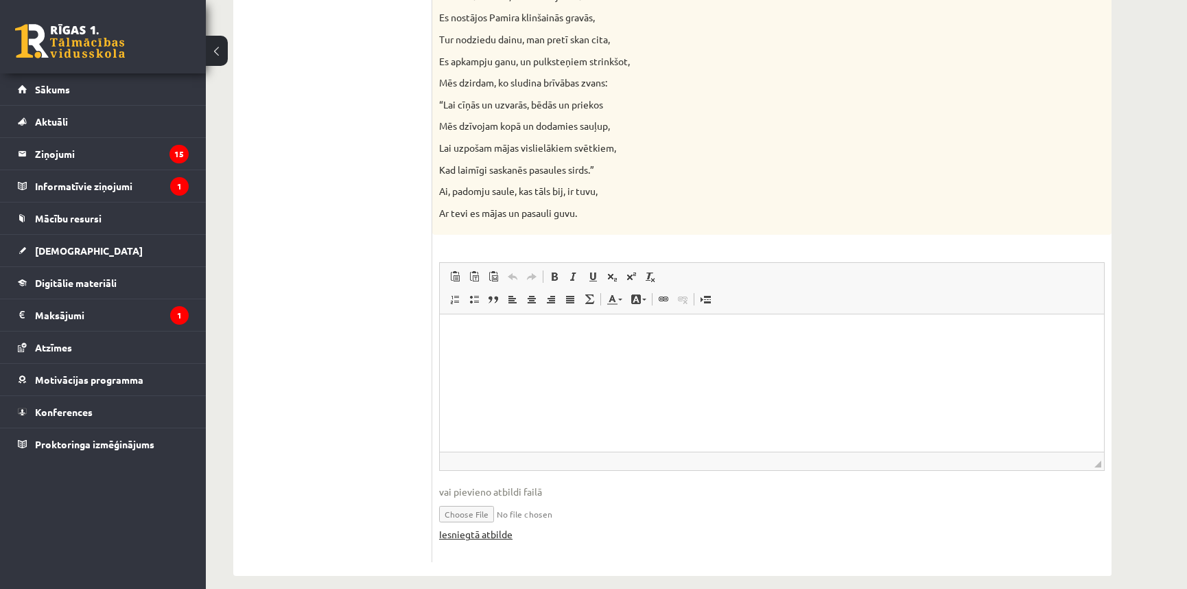
click at [473, 535] on link "Iesniegtā atbilde" at bounding box center [475, 534] width 73 height 14
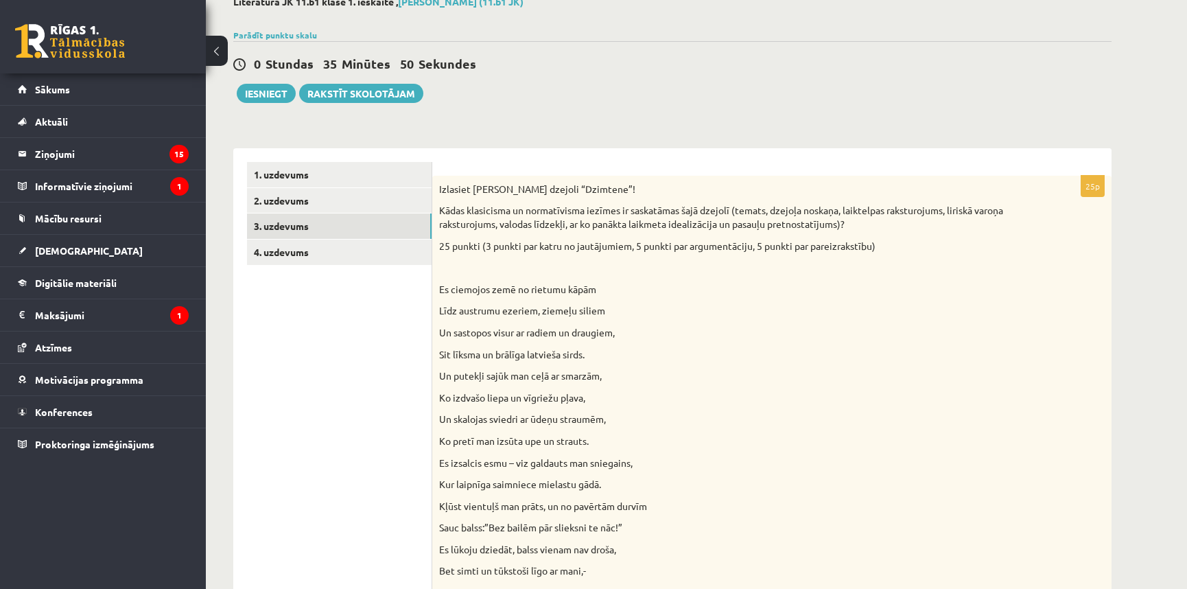
scroll to position [0, 0]
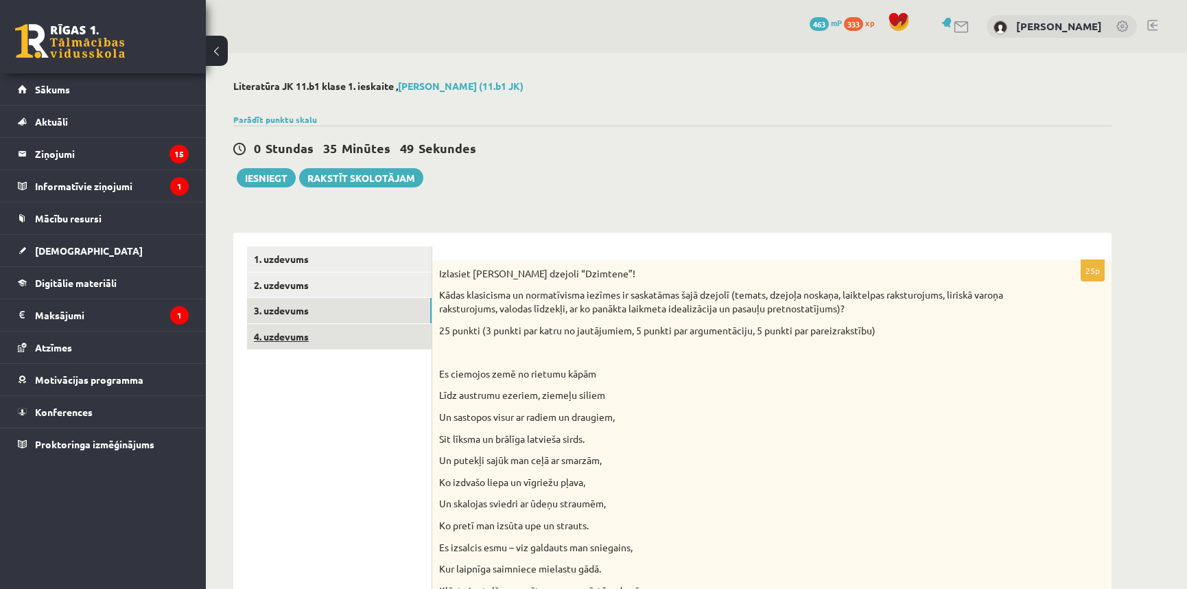
click at [324, 346] on link "4. uzdevums" at bounding box center [339, 336] width 185 height 25
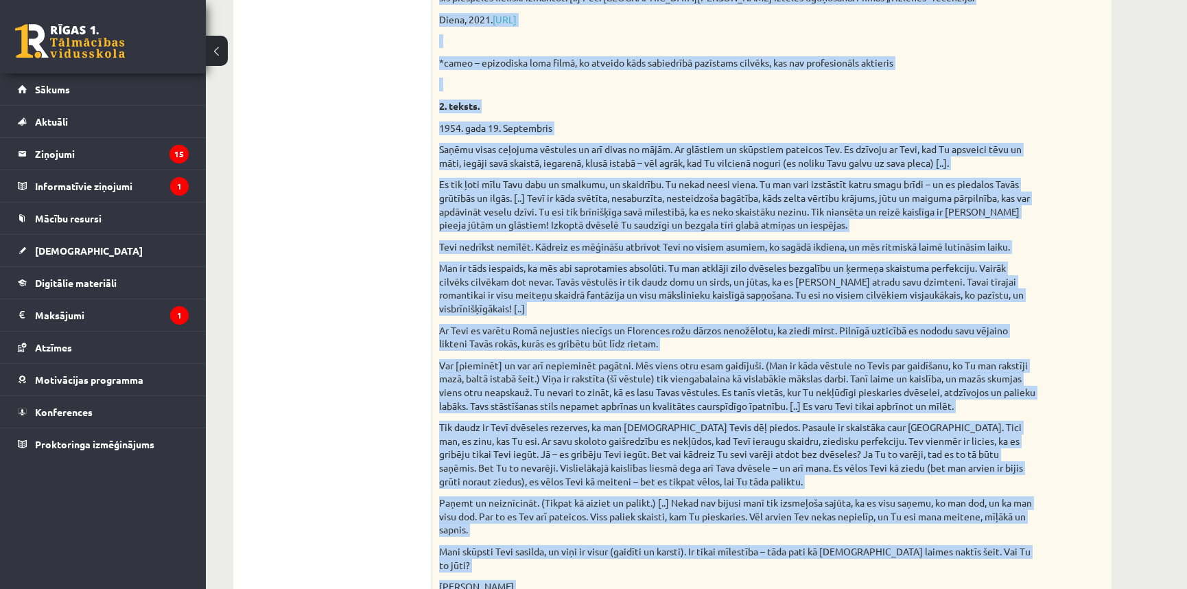
scroll to position [1297, 0]
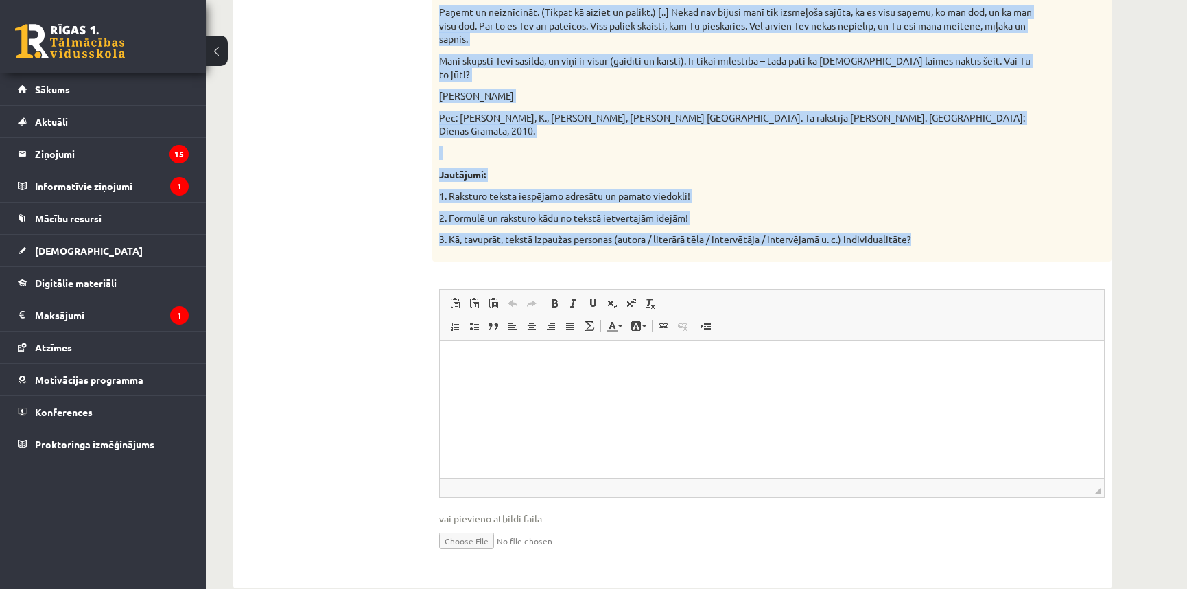
drag, startPoint x: 437, startPoint y: 272, endPoint x: 929, endPoint y: 209, distance: 496.6
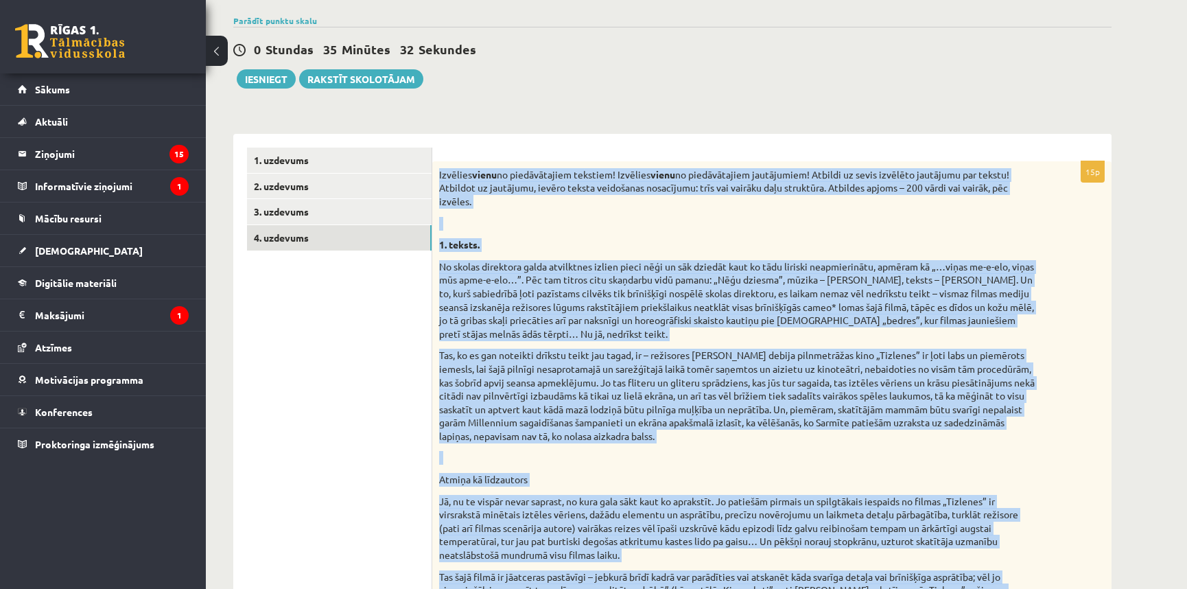
scroll to position [0, 0]
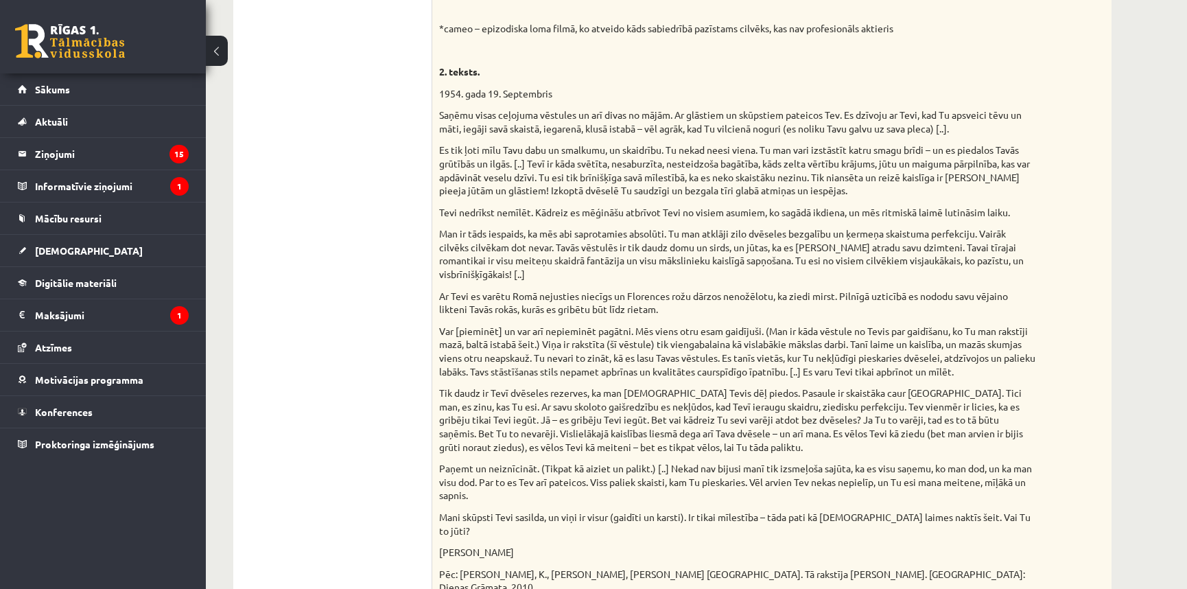
scroll to position [748, 0]
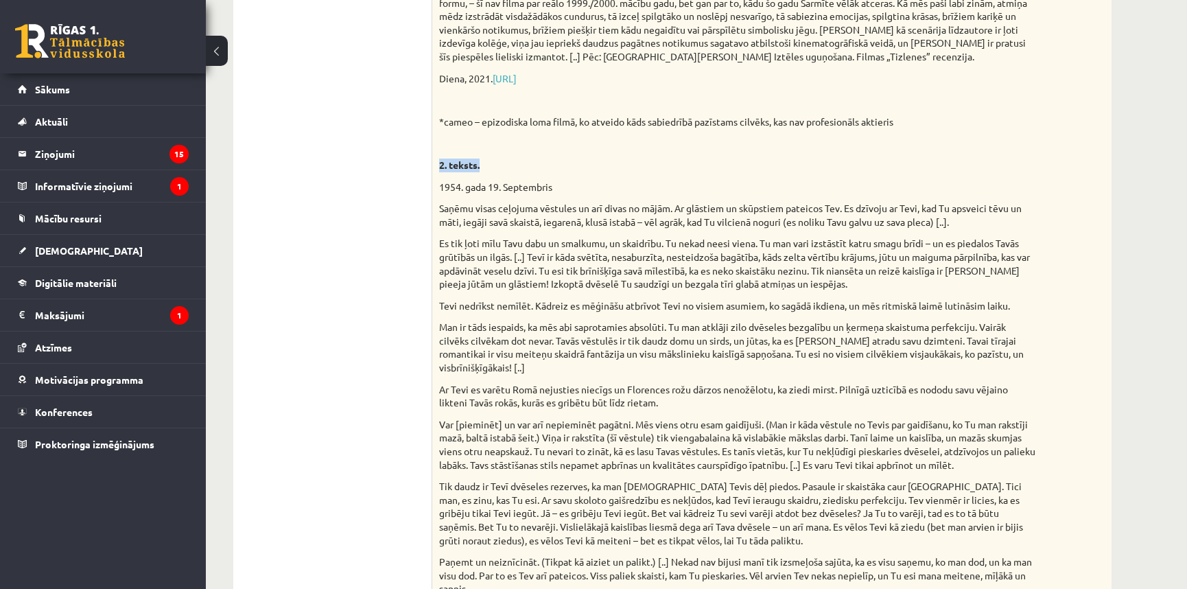
drag, startPoint x: 439, startPoint y: 167, endPoint x: 482, endPoint y: 164, distance: 42.7
click at [482, 164] on p "2. teksts." at bounding box center [737, 165] width 597 height 14
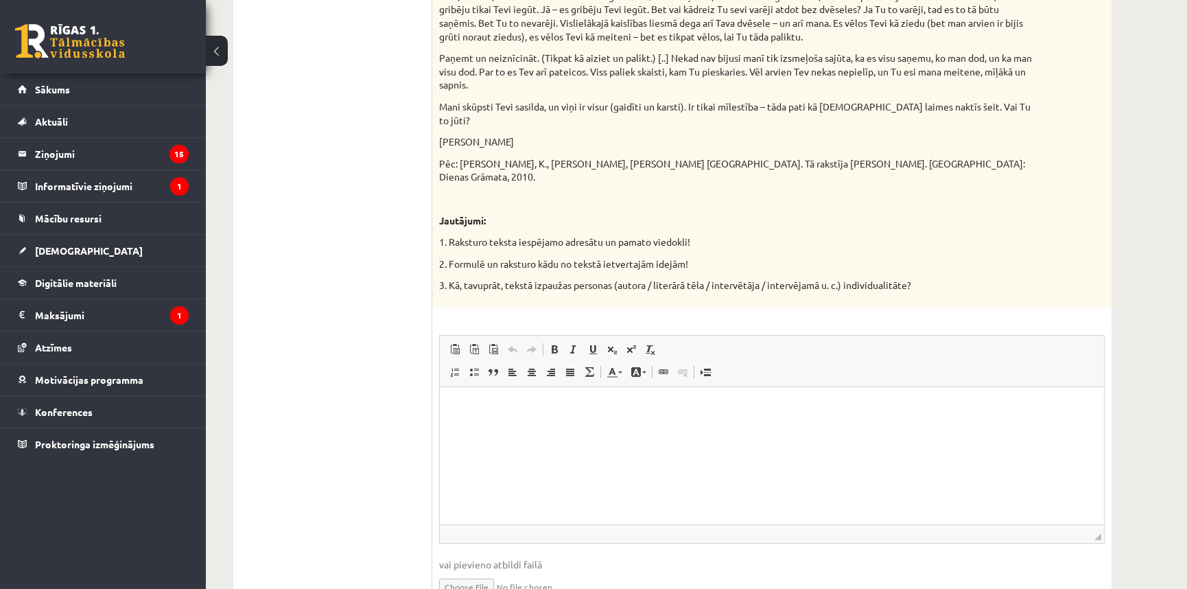
scroll to position [1297, 0]
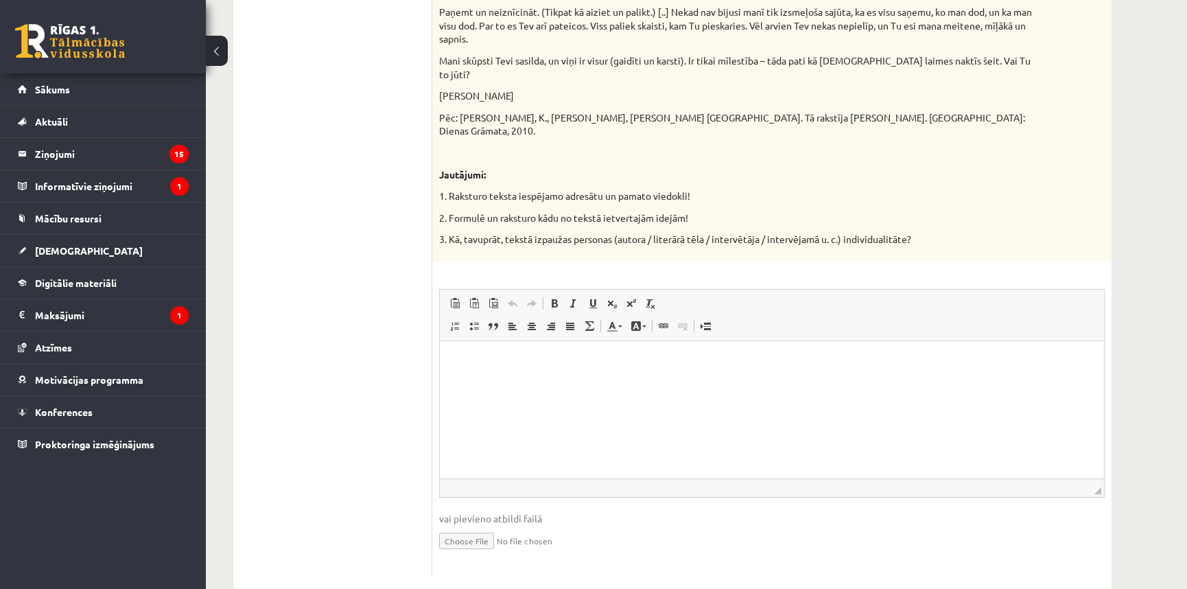
click at [486, 525] on input "file" at bounding box center [771, 539] width 665 height 28
type input "**********"
click at [471, 554] on link "Iesniegtā atbilde" at bounding box center [475, 561] width 73 height 14
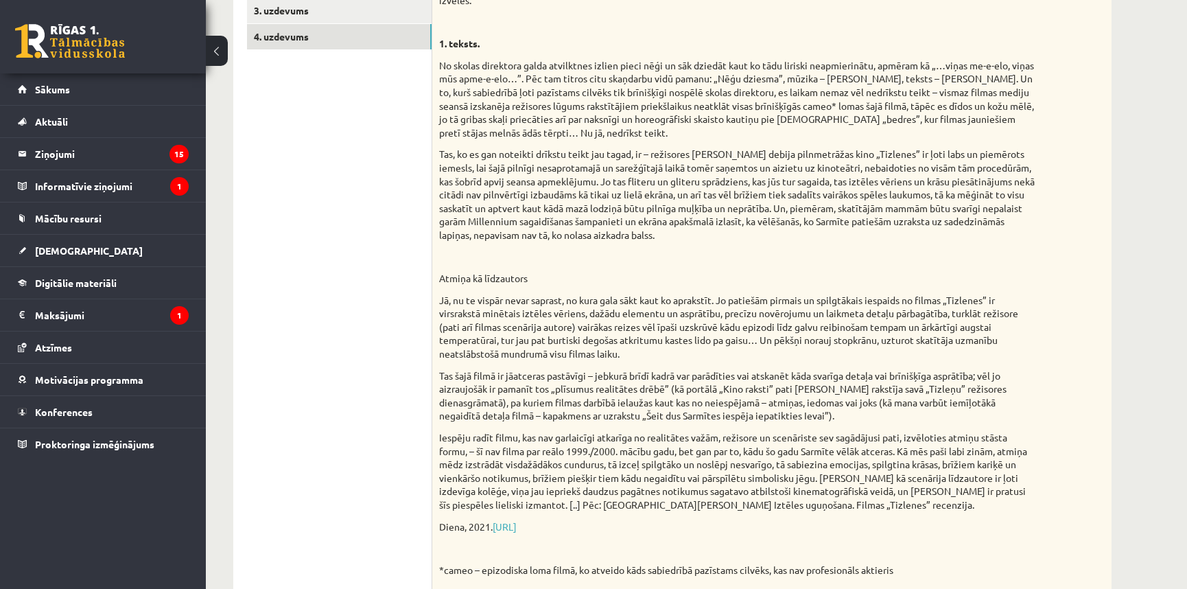
scroll to position [0, 0]
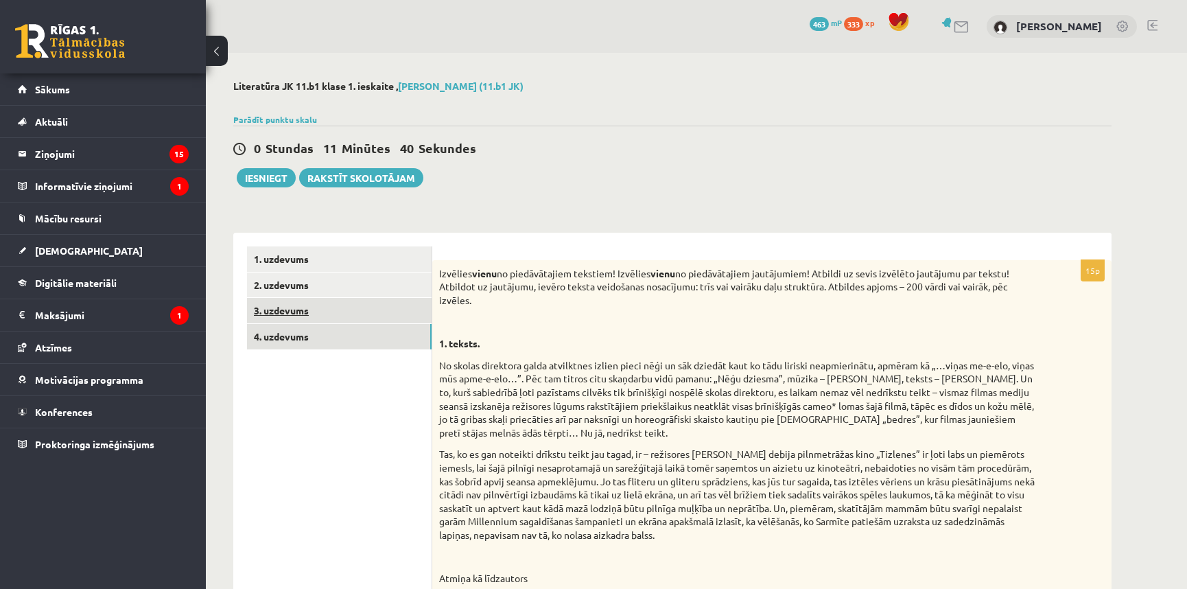
click at [336, 308] on link "3. uzdevums" at bounding box center [339, 310] width 185 height 25
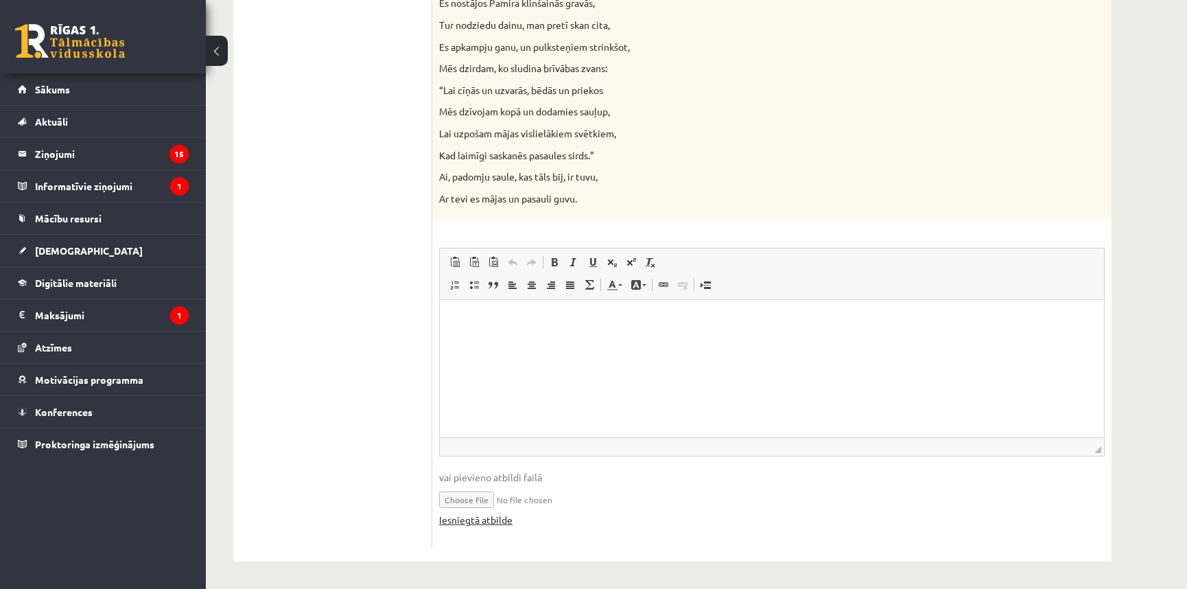
click at [477, 520] on link "Iesniegtā atbilde" at bounding box center [475, 519] width 73 height 14
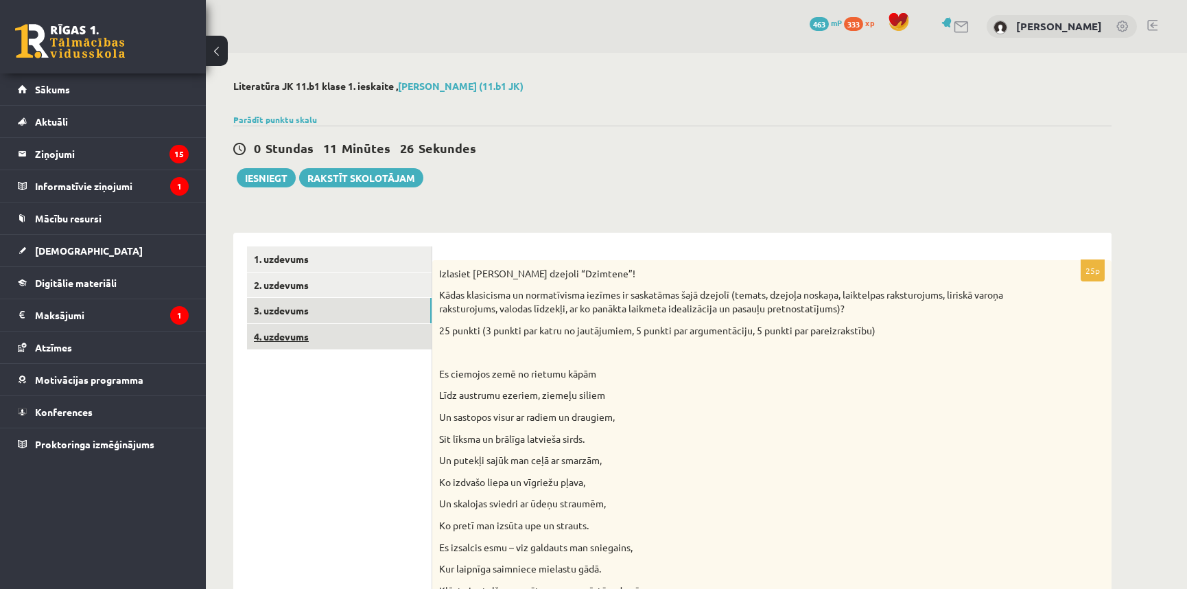
click at [318, 337] on link "4. uzdevums" at bounding box center [339, 336] width 185 height 25
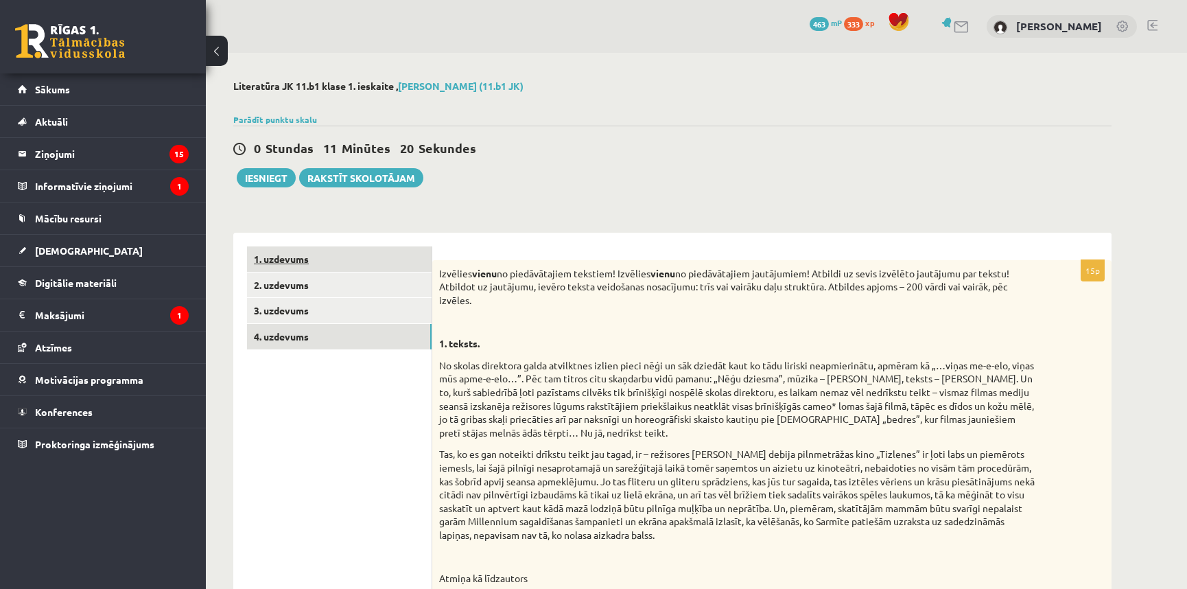
click at [319, 268] on link "1. uzdevums" at bounding box center [339, 258] width 185 height 25
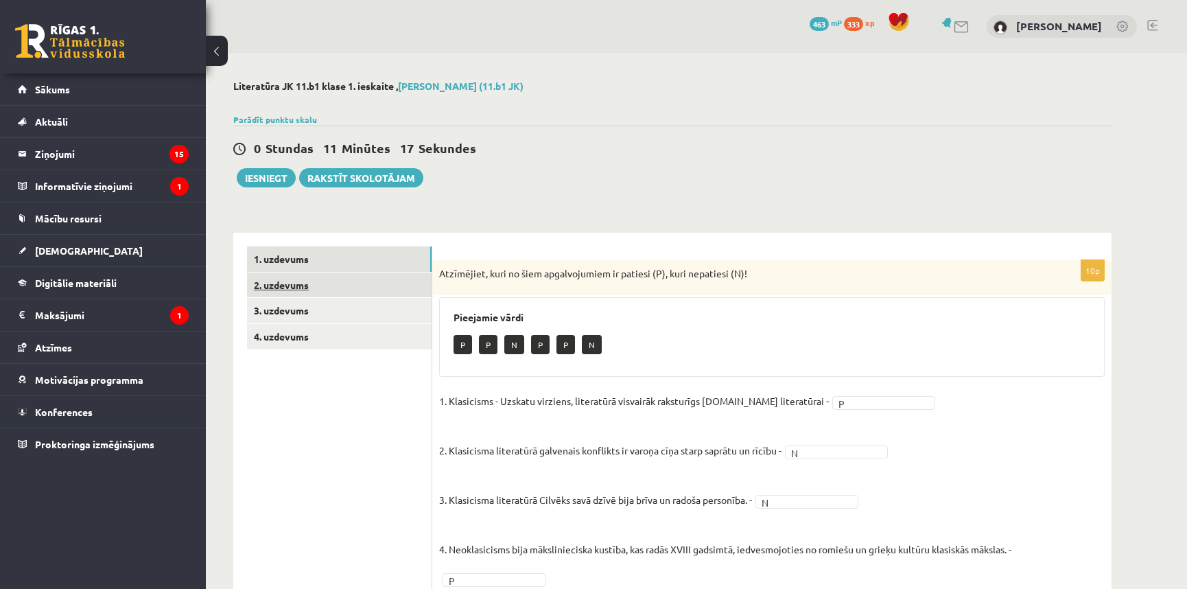
click at [346, 290] on link "2. uzdevums" at bounding box center [339, 284] width 185 height 25
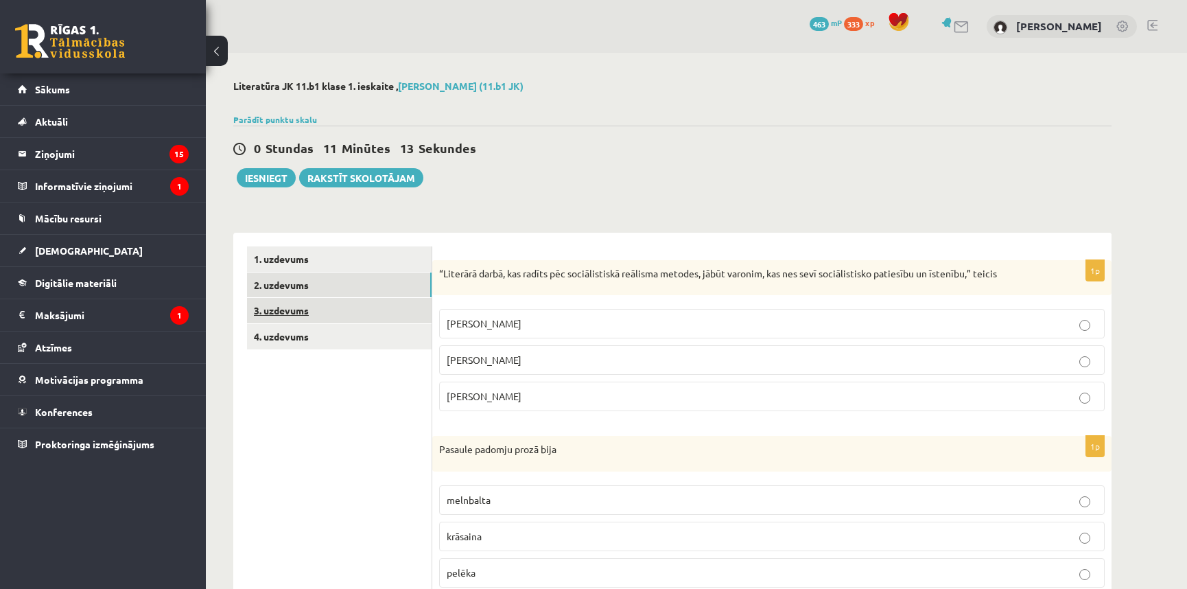
click at [281, 306] on link "3. uzdevums" at bounding box center [339, 310] width 185 height 25
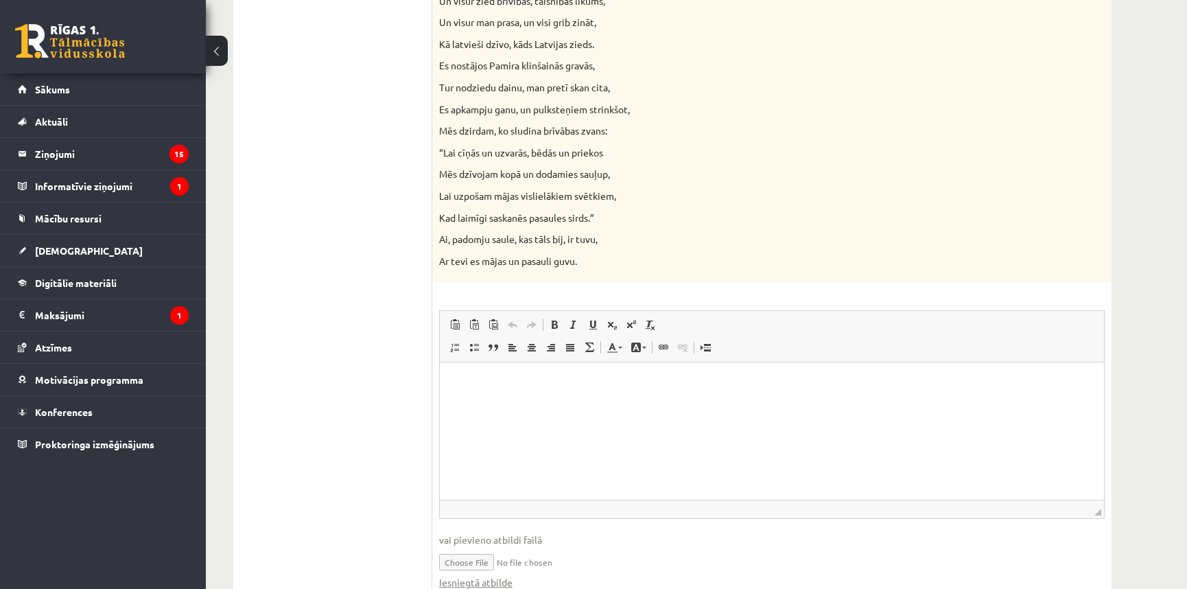
scroll to position [1345, 0]
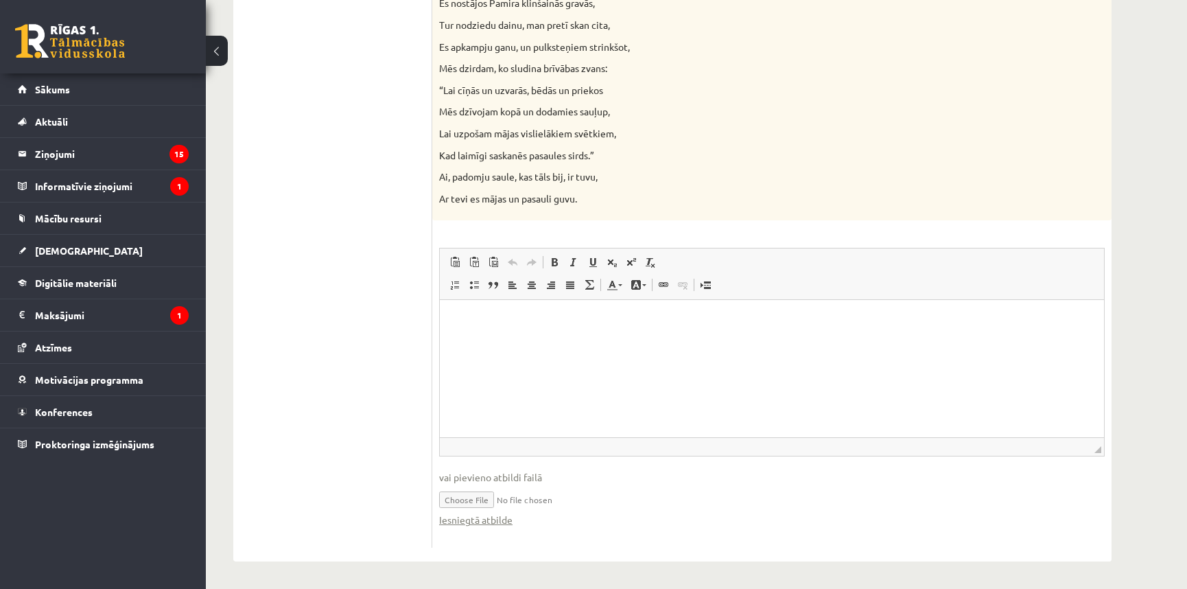
click at [471, 342] on html at bounding box center [772, 321] width 664 height 42
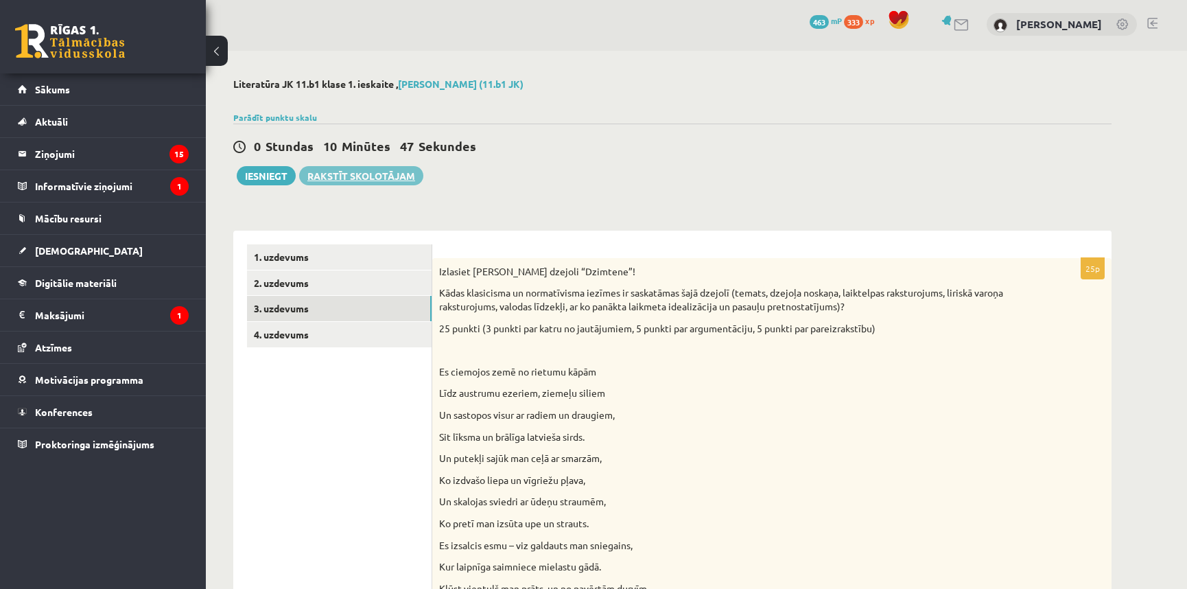
scroll to position [0, 0]
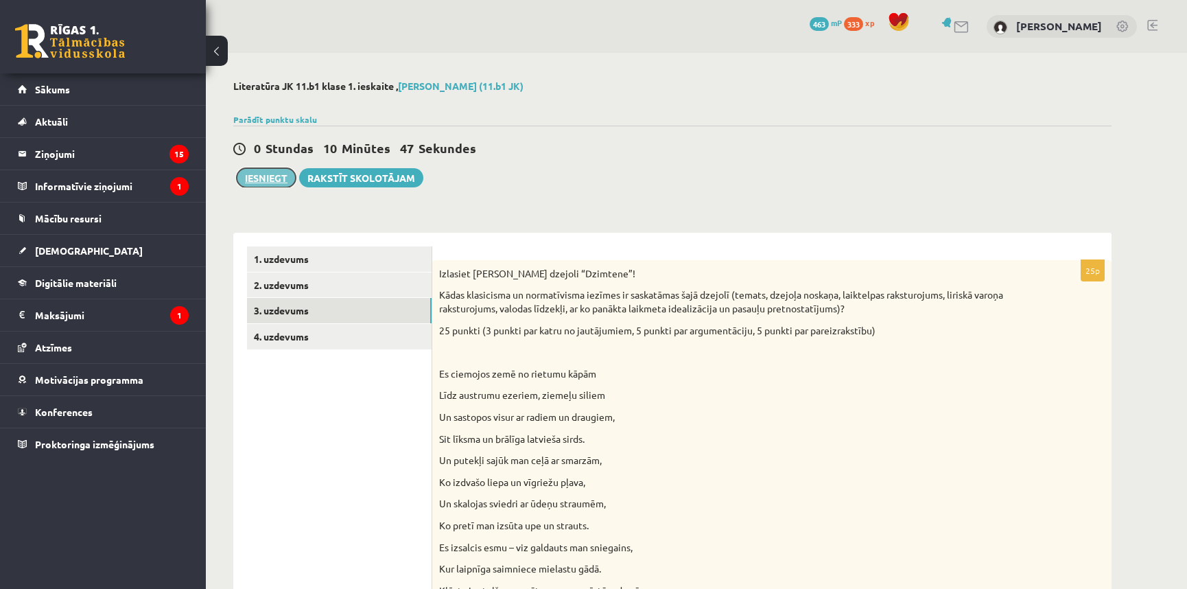
click at [275, 178] on button "Iesniegt" at bounding box center [266, 177] width 59 height 19
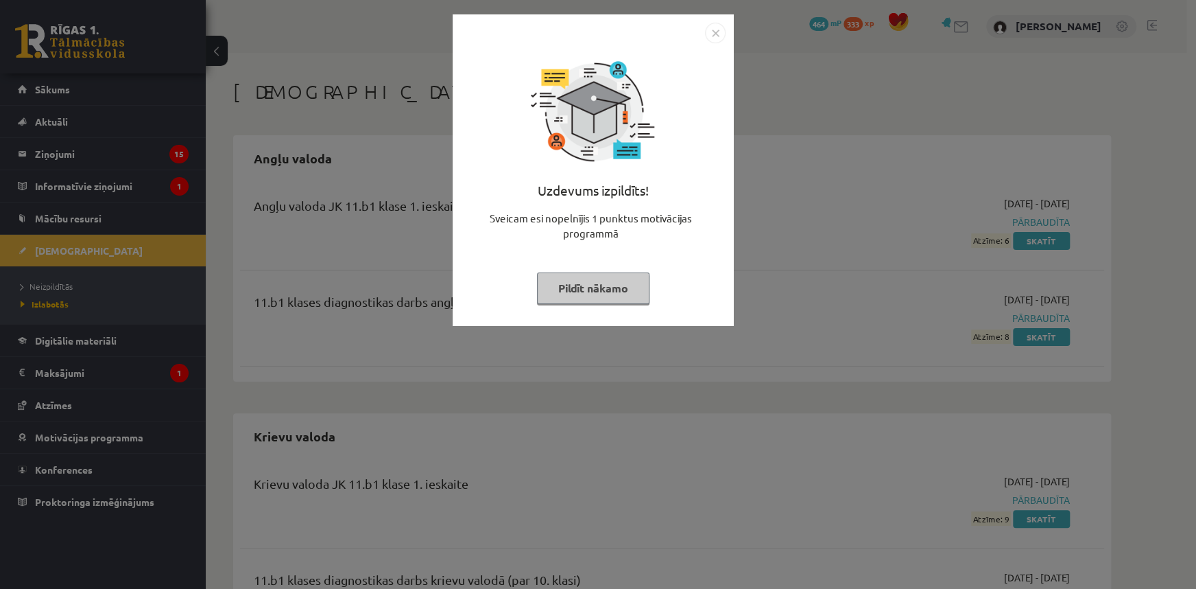
click at [624, 288] on button "Pildīt nākamo" at bounding box center [593, 288] width 112 height 32
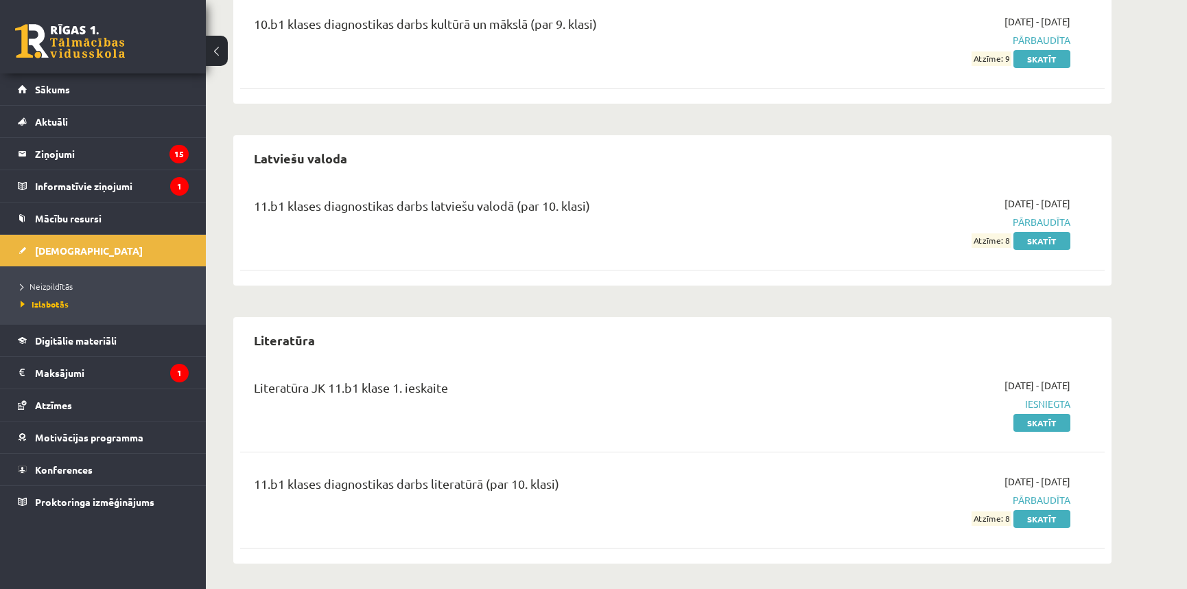
scroll to position [834, 0]
click at [100, 154] on legend "Ziņojumi 15" at bounding box center [112, 154] width 154 height 32
